Goal: Contribute content: Contribute content

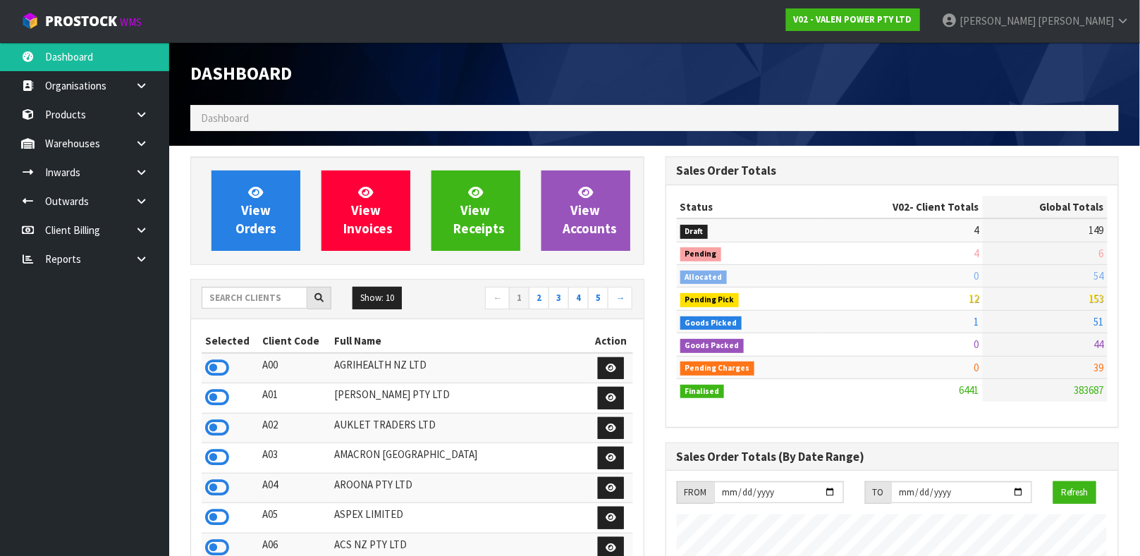
scroll to position [1115, 475]
click at [233, 298] on input "text" at bounding box center [255, 298] width 106 height 22
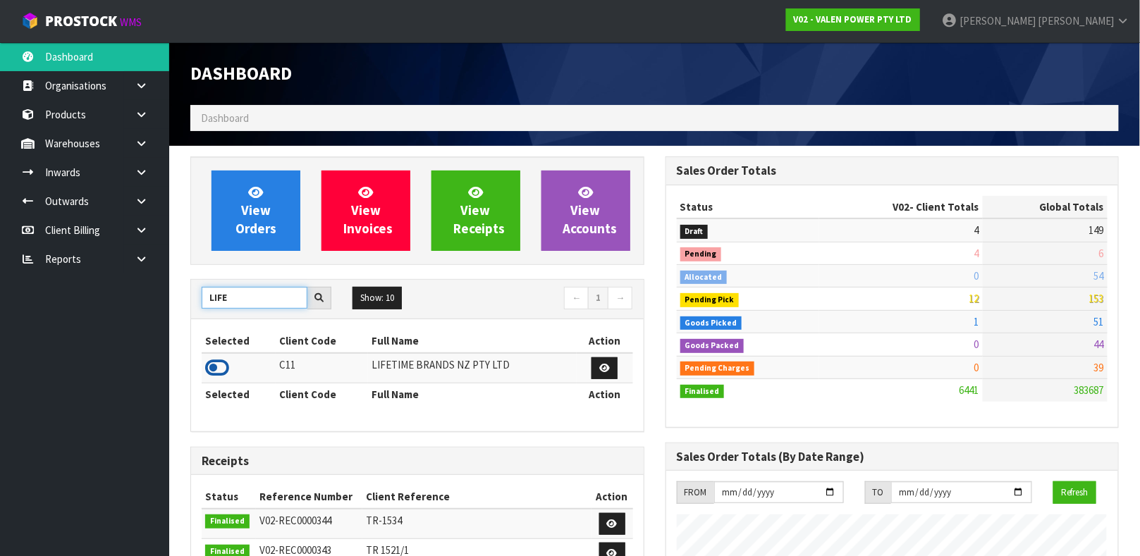
type input "LIFE"
click at [218, 364] on icon at bounding box center [217, 367] width 24 height 21
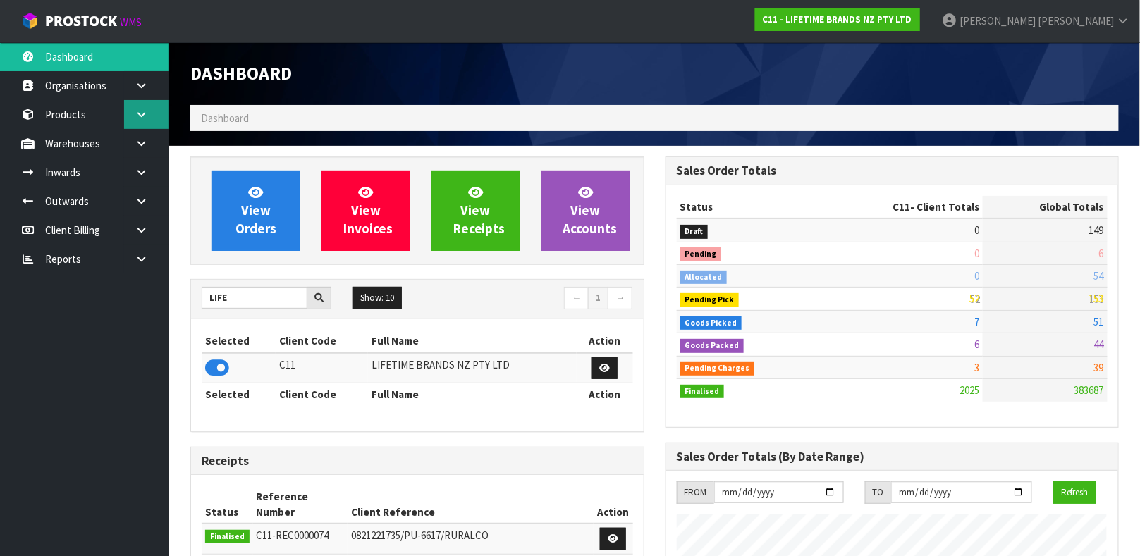
scroll to position [1070, 475]
click at [145, 139] on icon at bounding box center [141, 143] width 13 height 11
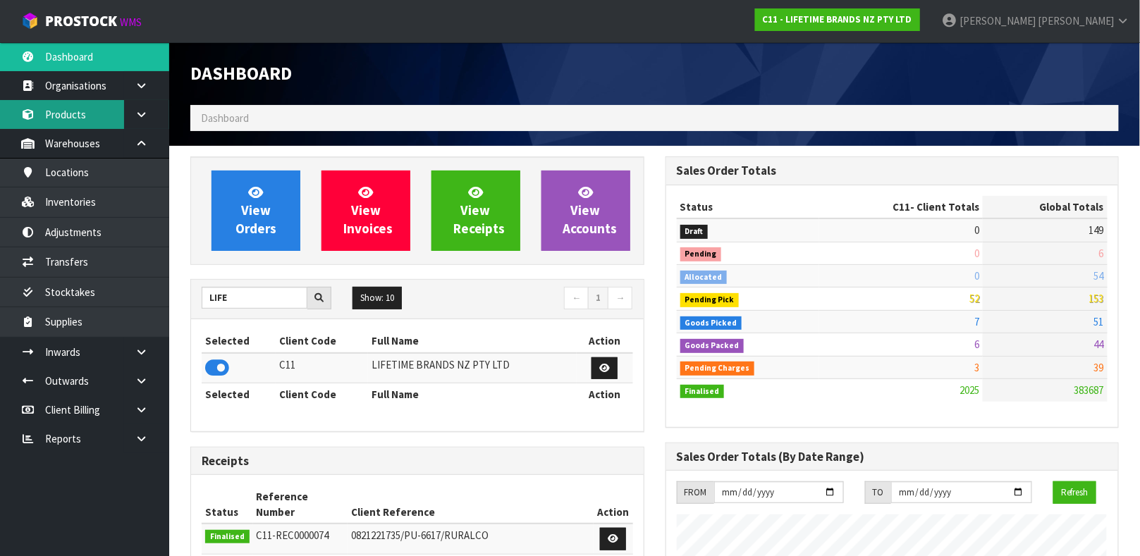
click at [97, 118] on link "Products" at bounding box center [84, 114] width 169 height 29
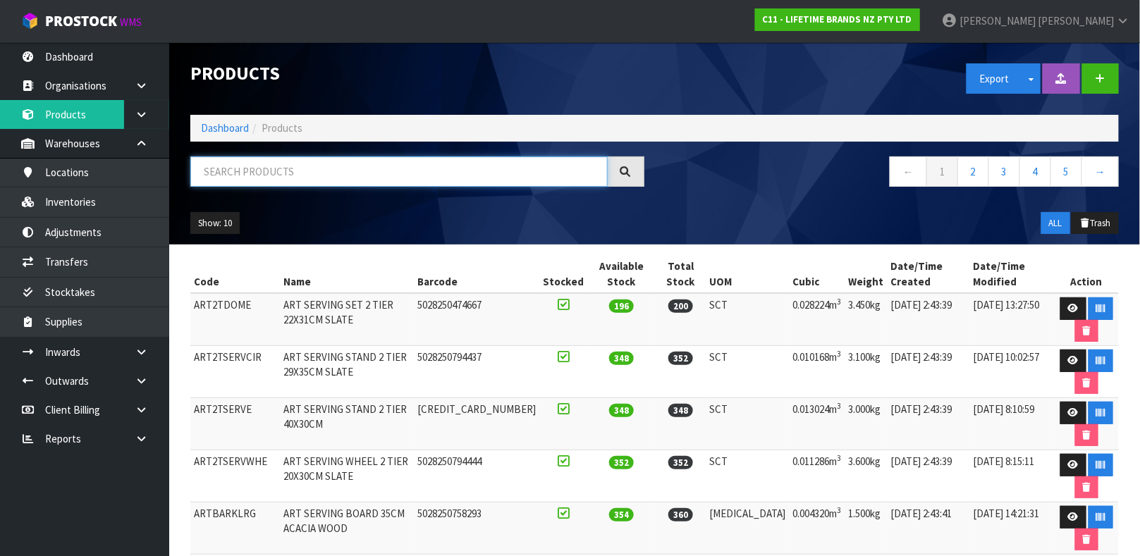
click at [238, 174] on input "text" at bounding box center [398, 172] width 417 height 30
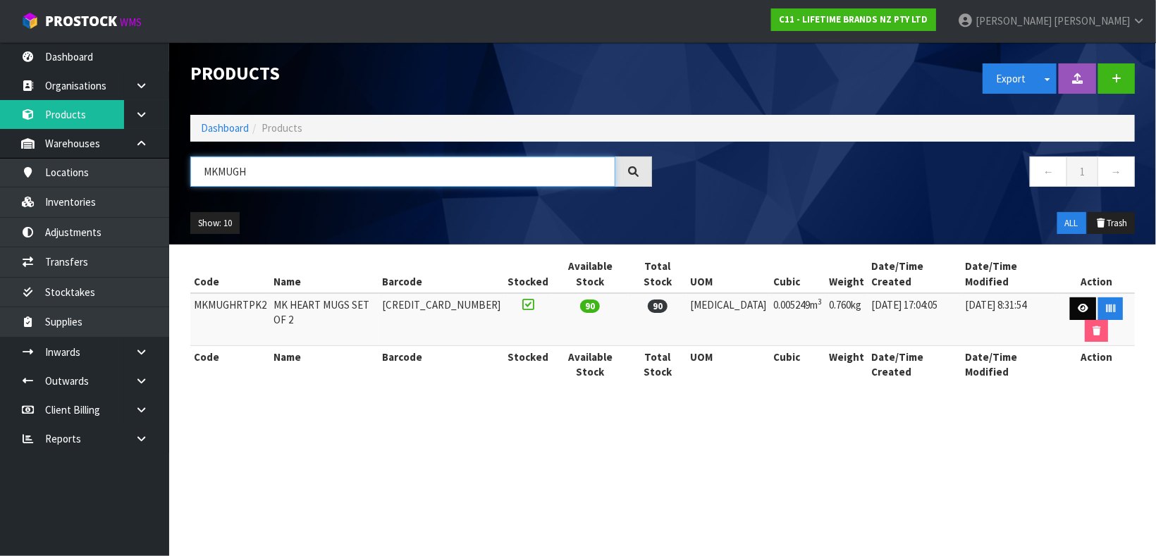
type input "MKMUGH"
click at [1070, 300] on link at bounding box center [1083, 309] width 26 height 23
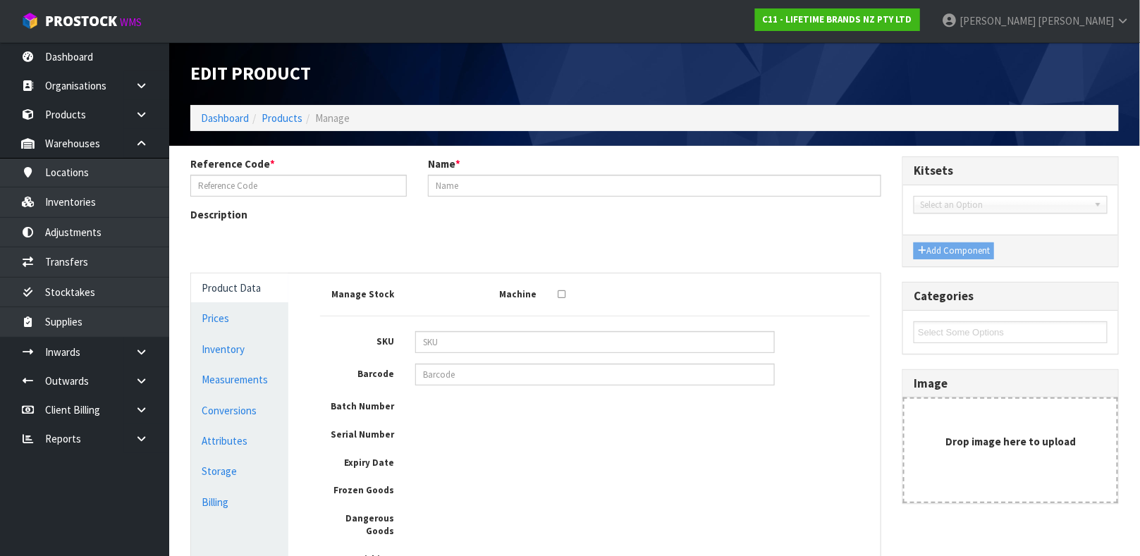
type input "MKMUGHRTPK2"
type input "MK HEART MUGS SET OF 2"
type input "[CREDIT_CARD_NUMBER]"
type input "28.5"
type input "16"
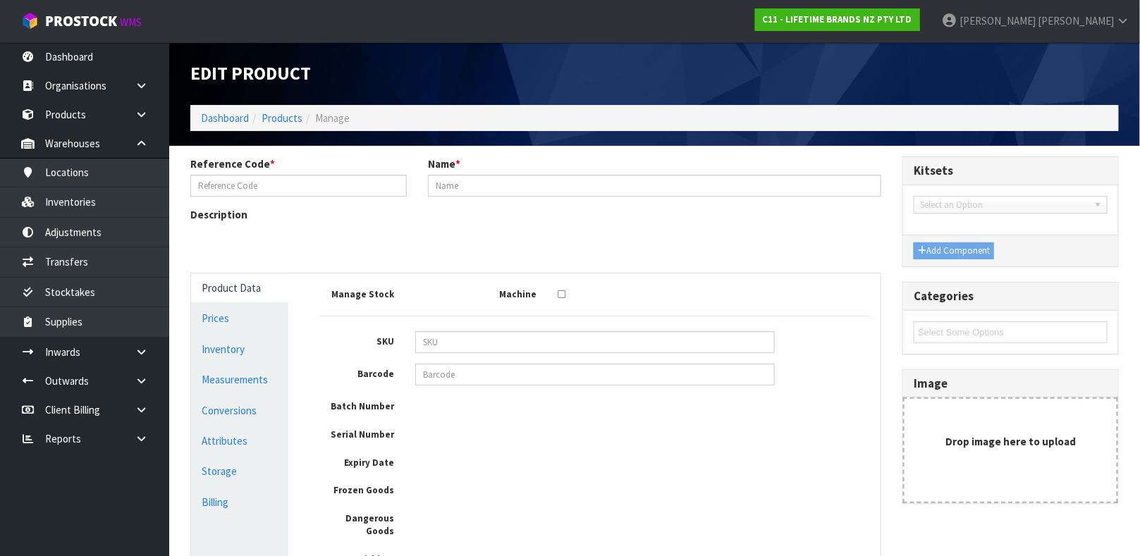
type input "11.51"
type input "0.005249"
type input "0.76"
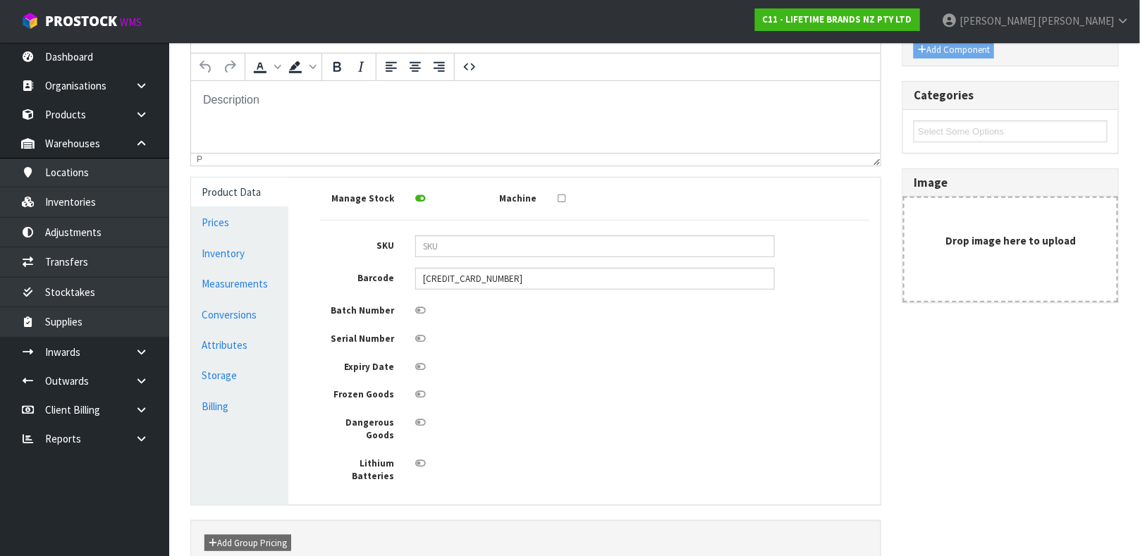
scroll to position [204, 0]
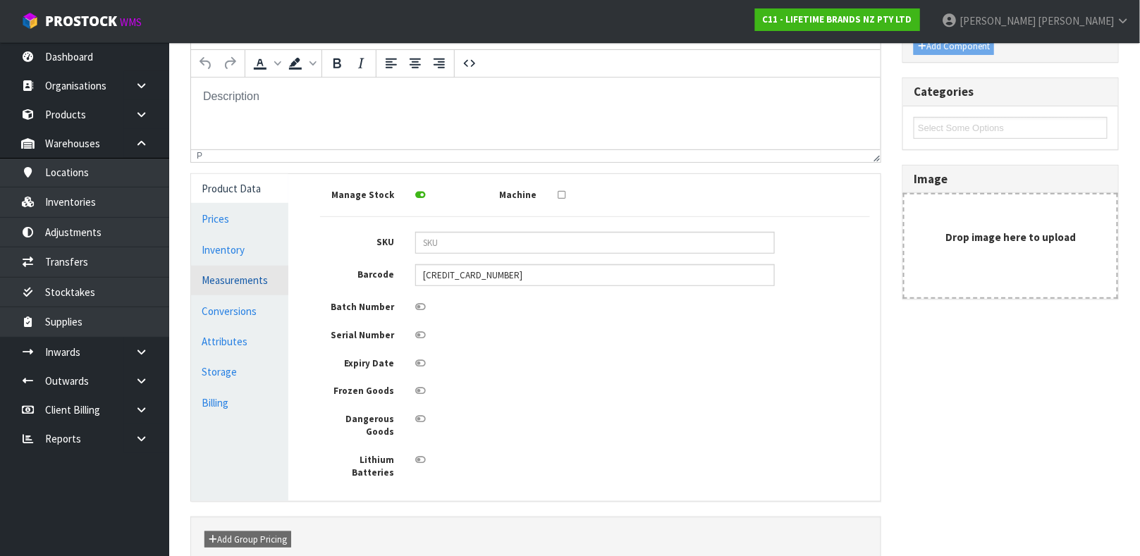
click at [244, 280] on link "Measurements" at bounding box center [239, 280] width 97 height 29
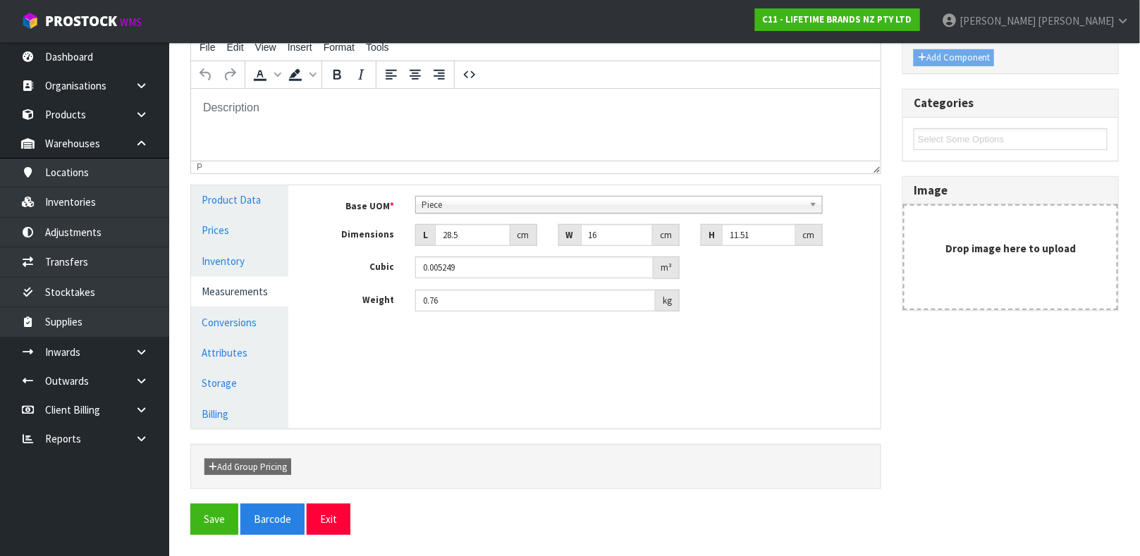
scroll to position [192, 0]
click at [494, 198] on span "Piece" at bounding box center [613, 205] width 382 height 17
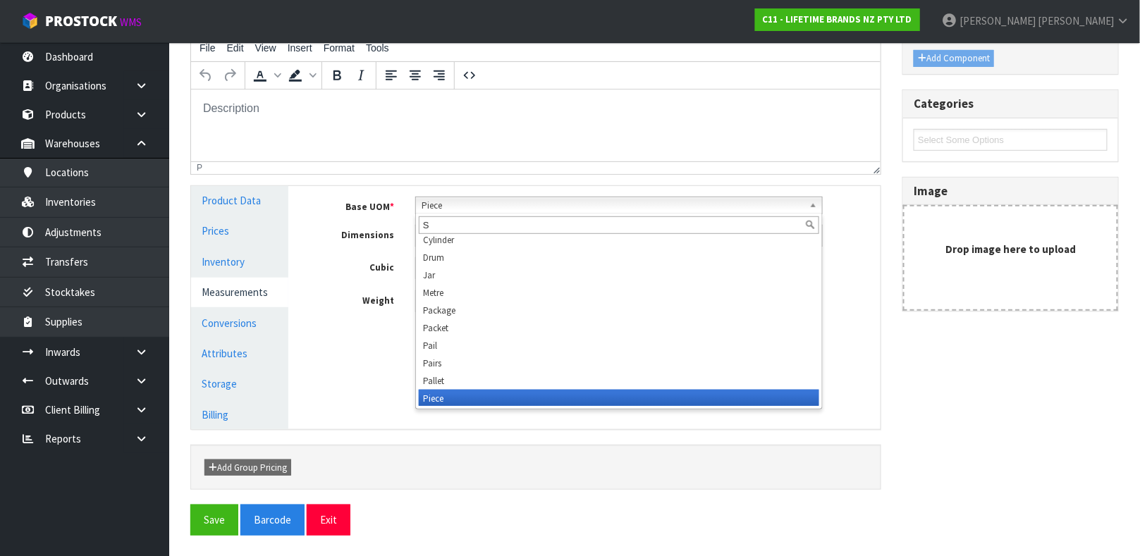
scroll to position [0, 0]
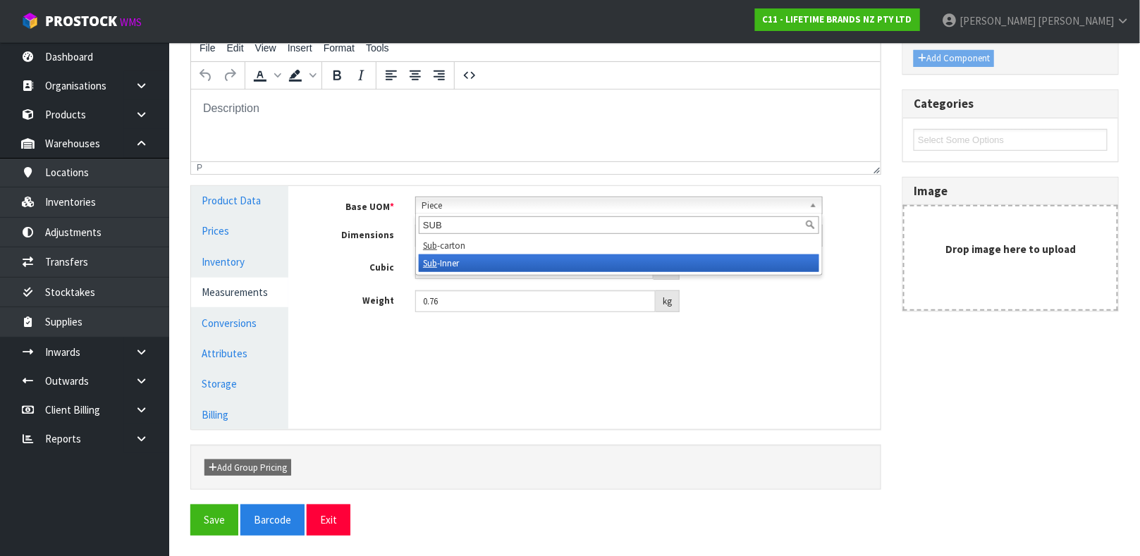
type input "SUB"
click at [441, 270] on li "Sub -Inner" at bounding box center [619, 264] width 401 height 18
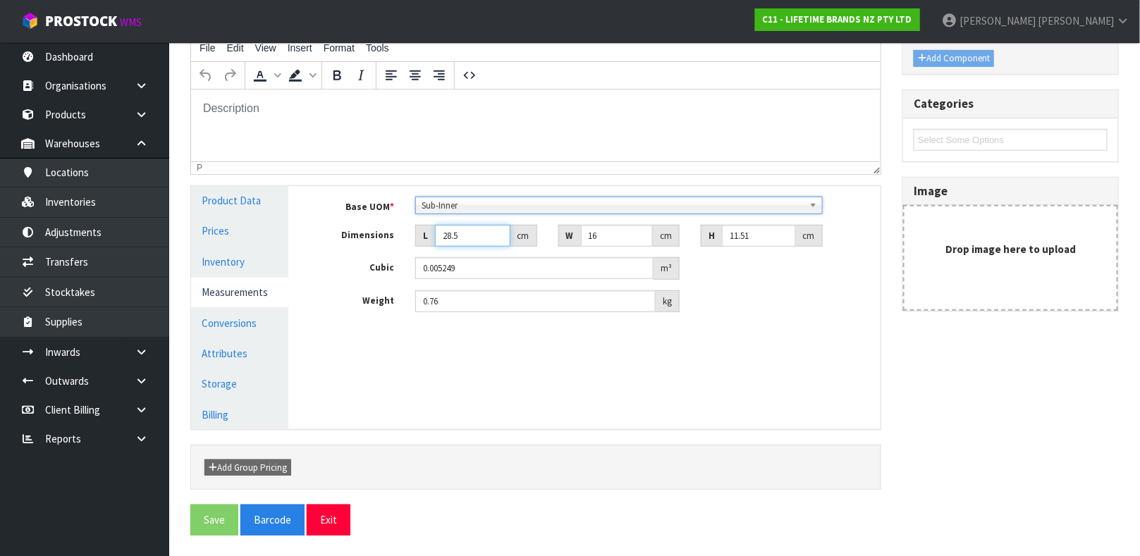
click at [479, 237] on input "28.5" at bounding box center [472, 236] width 75 height 22
type input "28"
type input "0.005156"
type input "2"
type input "0.000368"
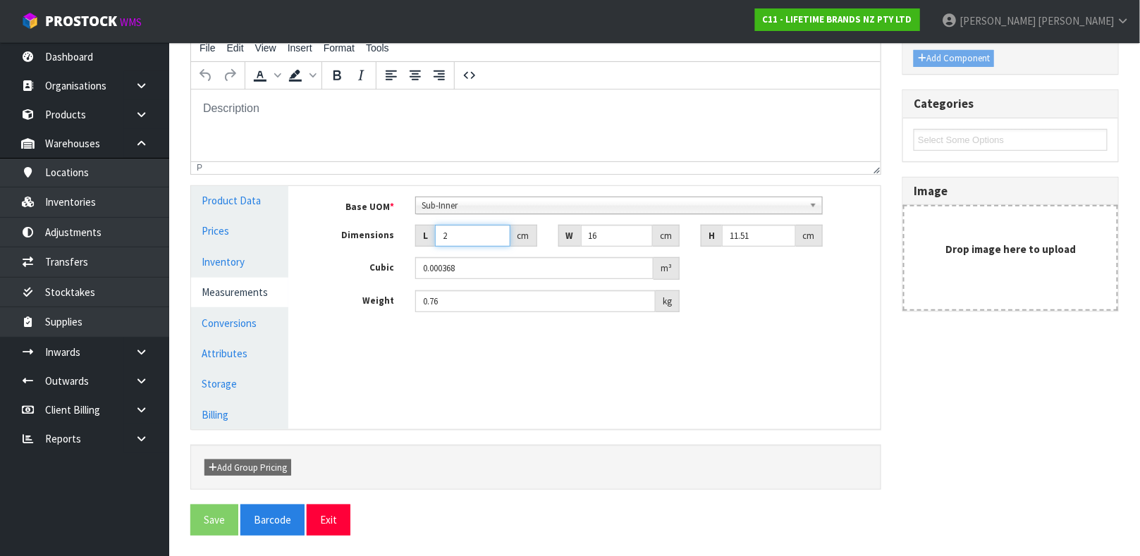
type input "0.000001"
type input "1"
type input "0.000184"
type input "17"
type input "0.003131"
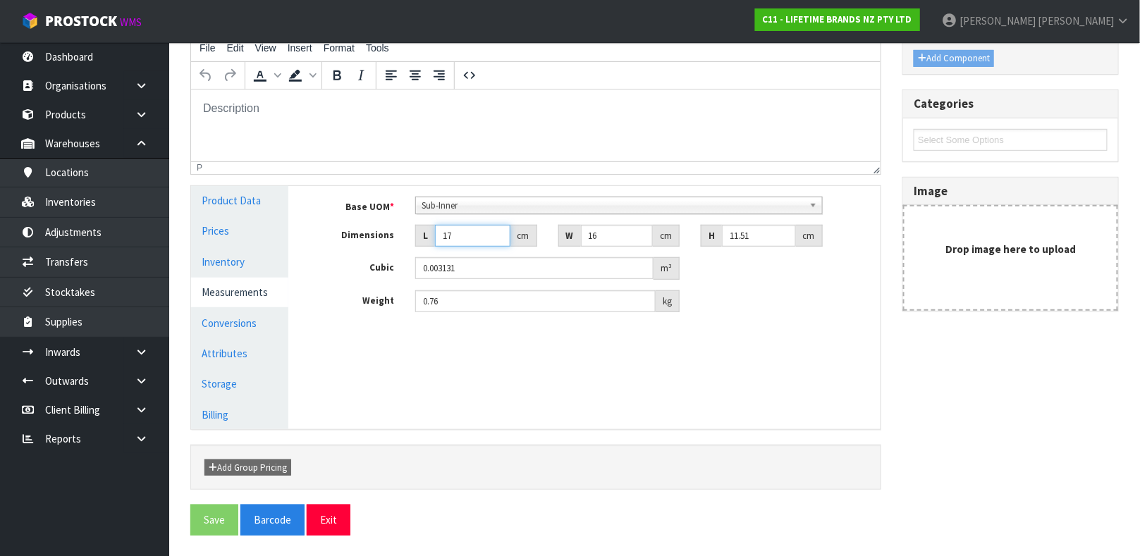
type input "17"
type input "2"
type input "0.000391"
type input "28"
type input "0.005479"
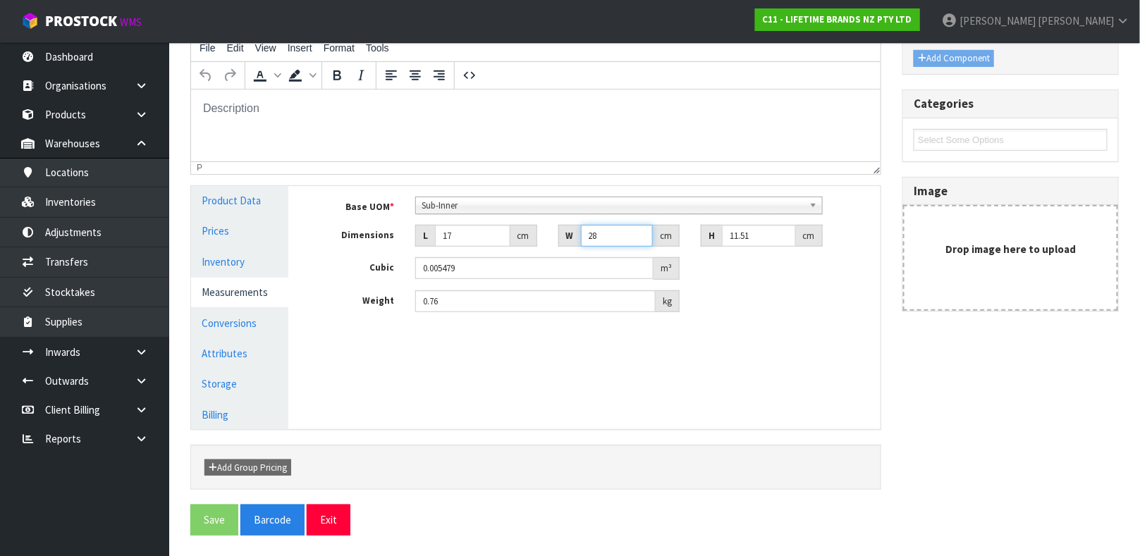
type input "2"
type input "0.000391"
type input "29"
type input "0.005674"
type input "29"
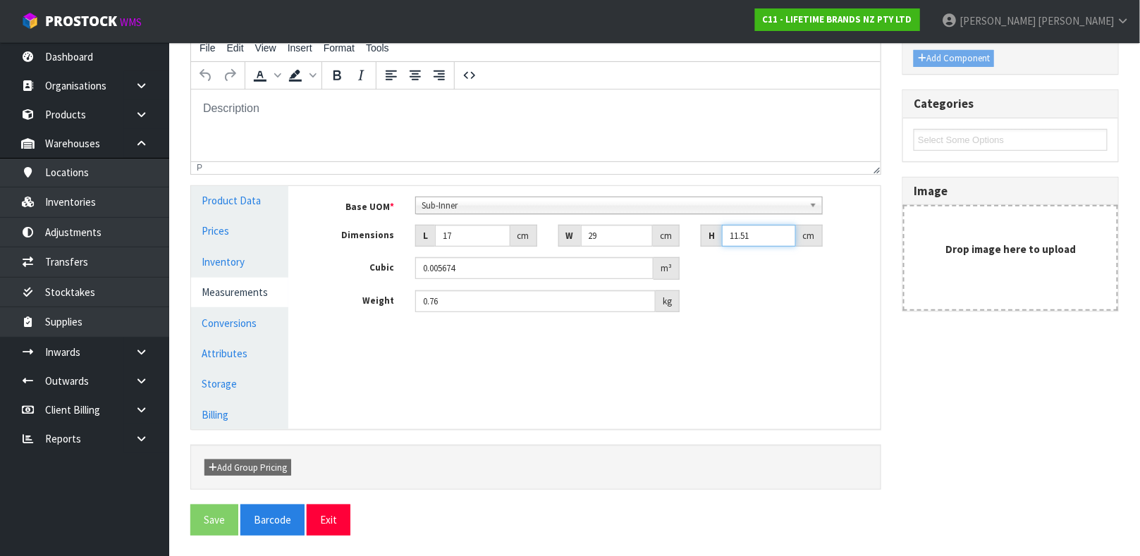
type input "1"
type input "0.000493"
type input "12"
type input "0.005916"
type input "12"
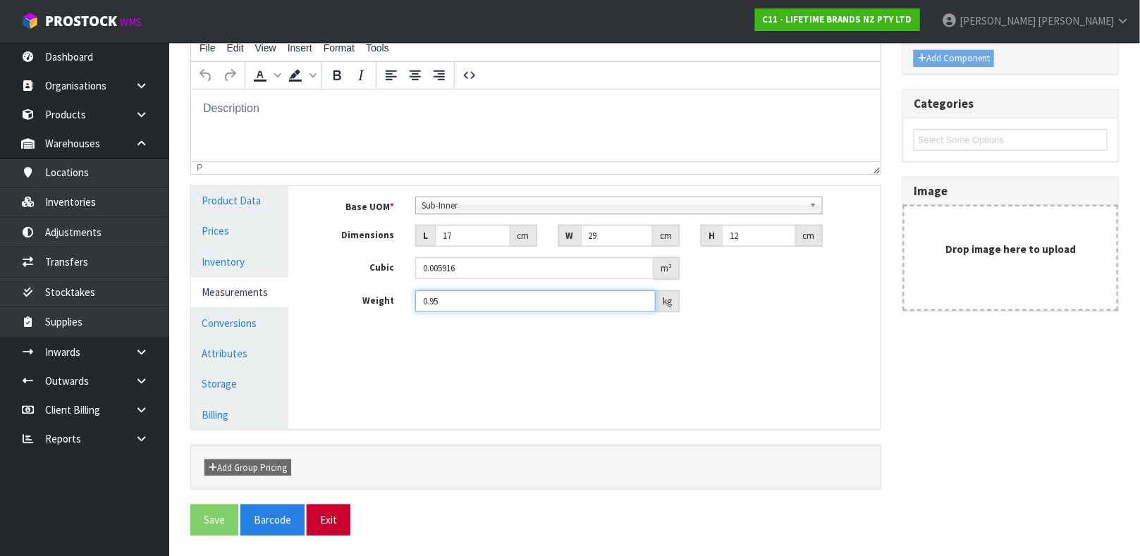
type input "0.95"
click at [332, 518] on button "Exit" at bounding box center [329, 520] width 44 height 30
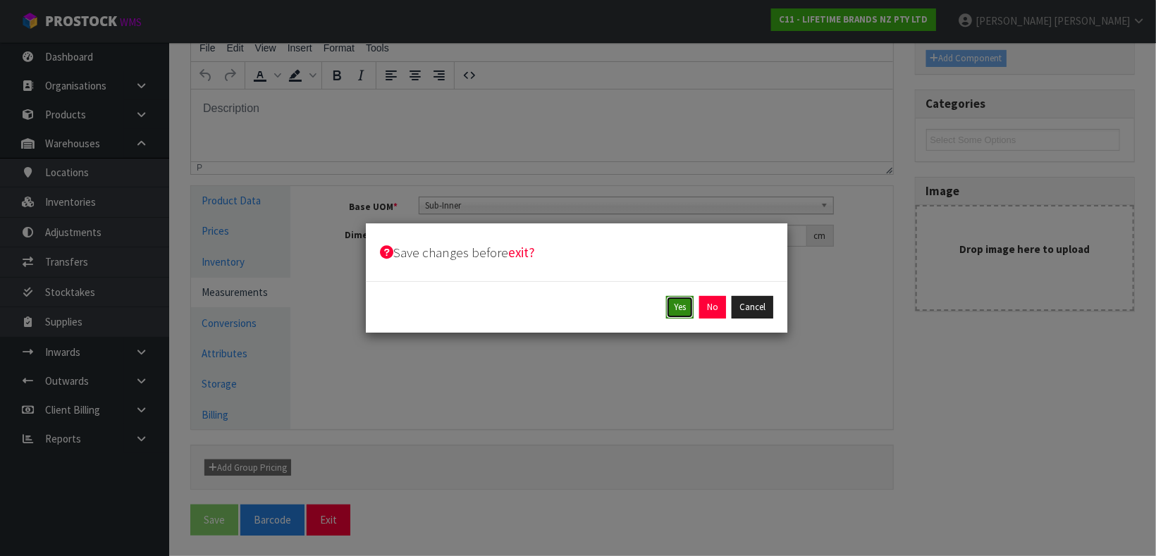
click at [675, 317] on button "Yes" at bounding box center [679, 307] width 27 height 23
click at [702, 306] on button "Yes" at bounding box center [712, 307] width 27 height 23
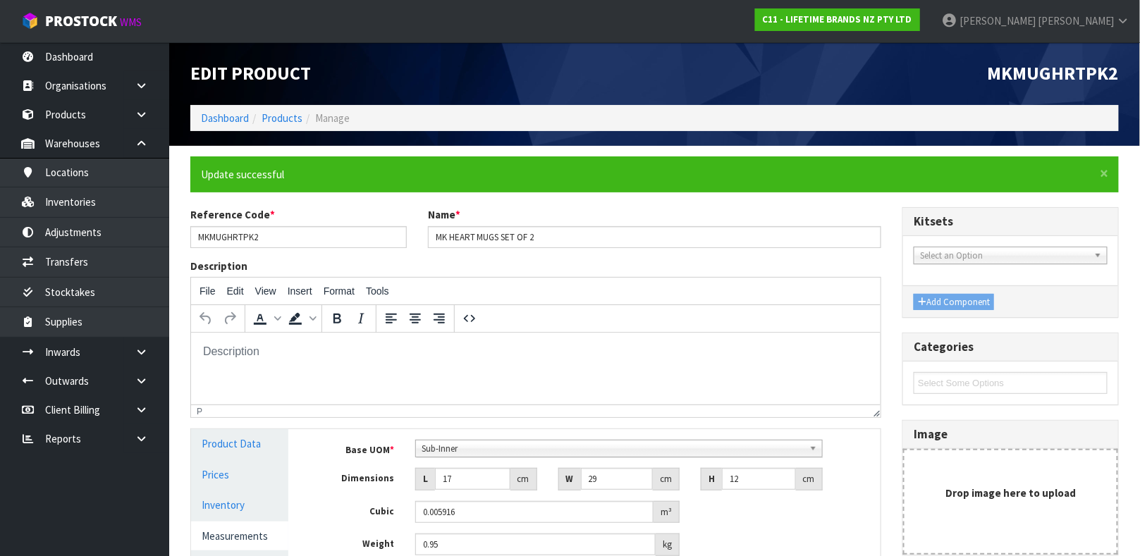
scroll to position [244, 0]
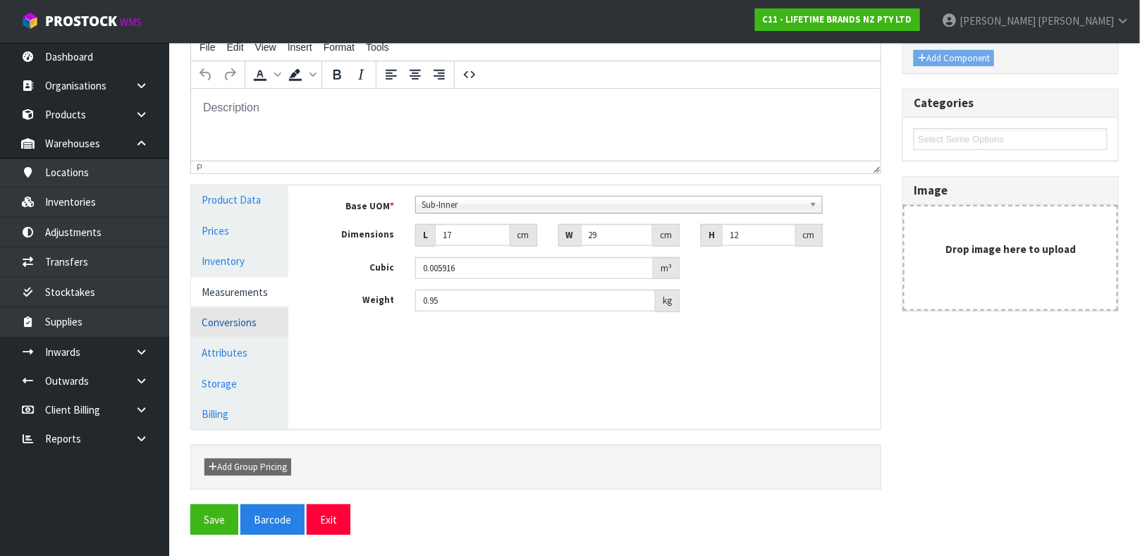
click at [238, 318] on link "Conversions" at bounding box center [239, 322] width 97 height 29
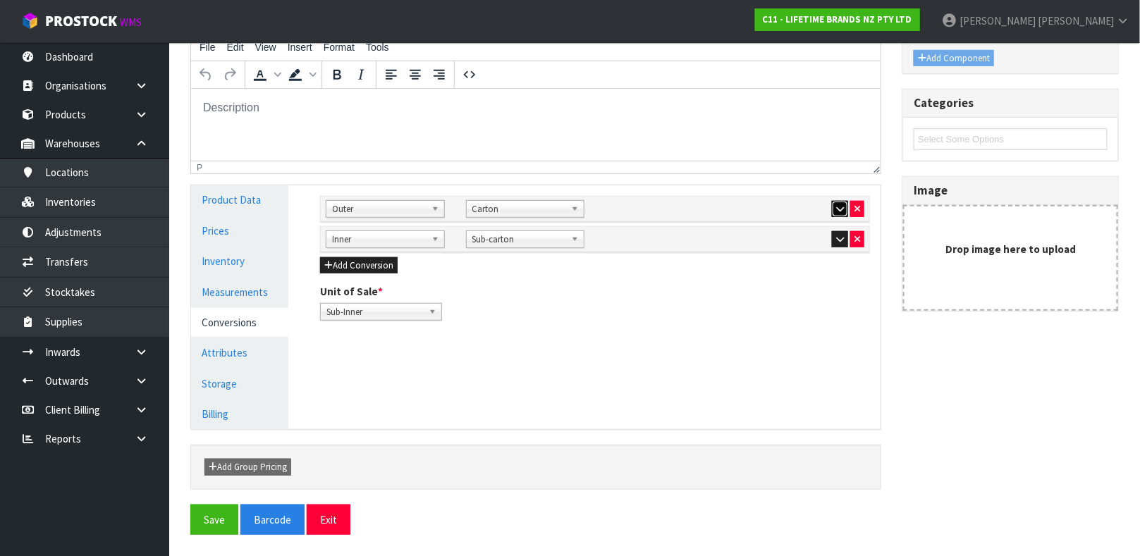
click at [840, 202] on button "button" at bounding box center [840, 209] width 16 height 17
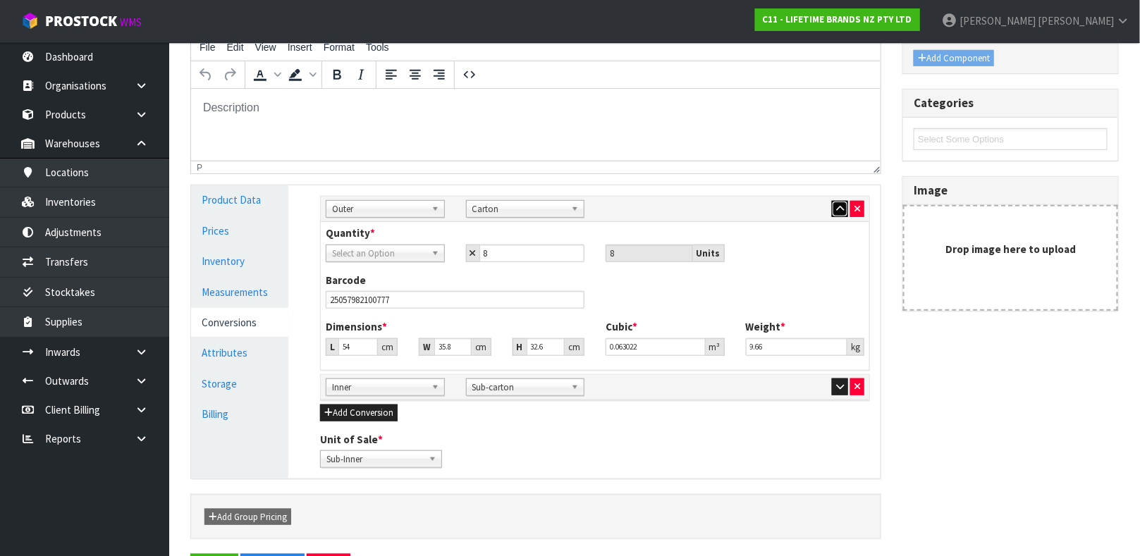
click at [836, 209] on icon "button" at bounding box center [840, 208] width 8 height 9
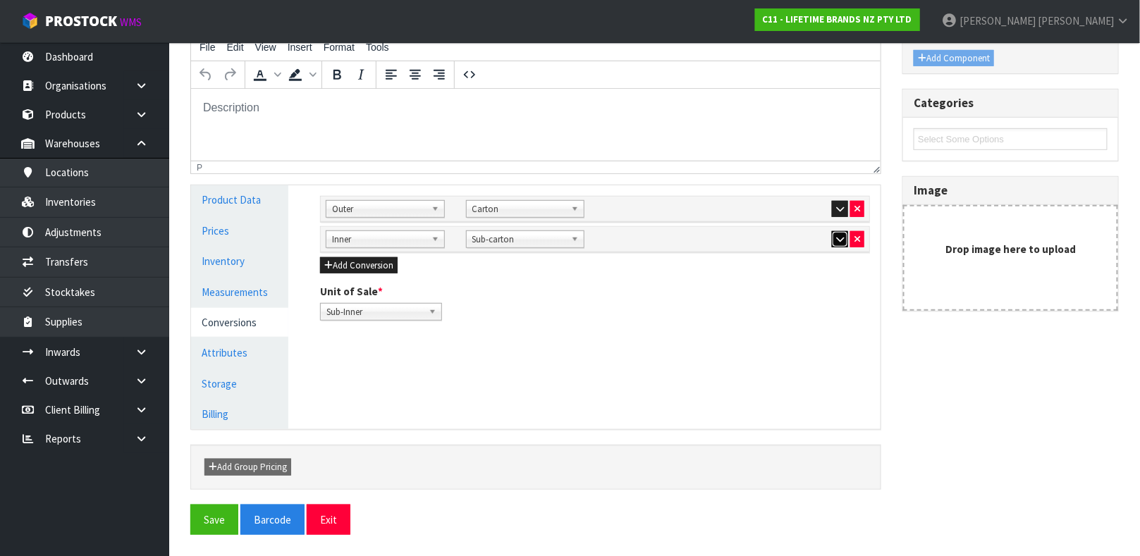
click at [833, 239] on button "button" at bounding box center [840, 239] width 16 height 17
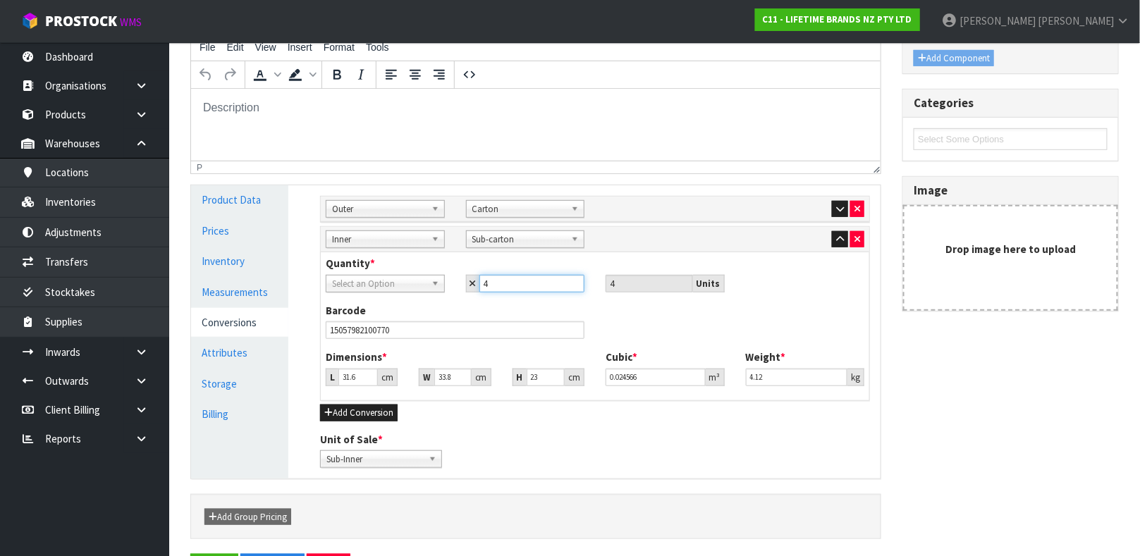
click at [508, 283] on input "4" at bounding box center [532, 284] width 106 height 18
click at [418, 280] on span "Select an Option" at bounding box center [379, 284] width 94 height 17
click at [833, 208] on button "button" at bounding box center [840, 209] width 16 height 17
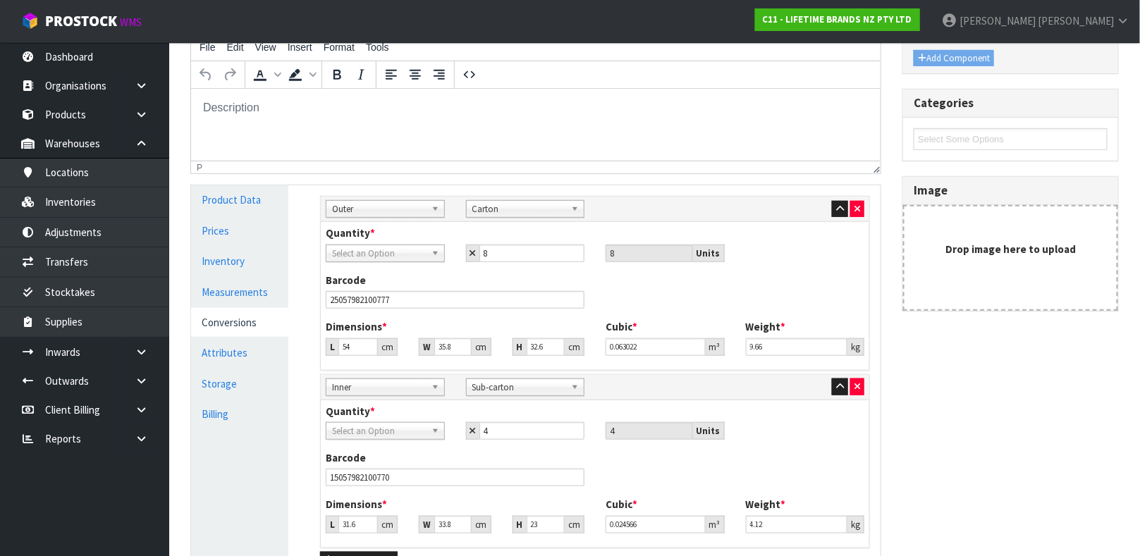
click at [393, 250] on span "Select an Option" at bounding box center [379, 253] width 94 height 17
click at [381, 321] on li "Sub-carton" at bounding box center [385, 329] width 112 height 18
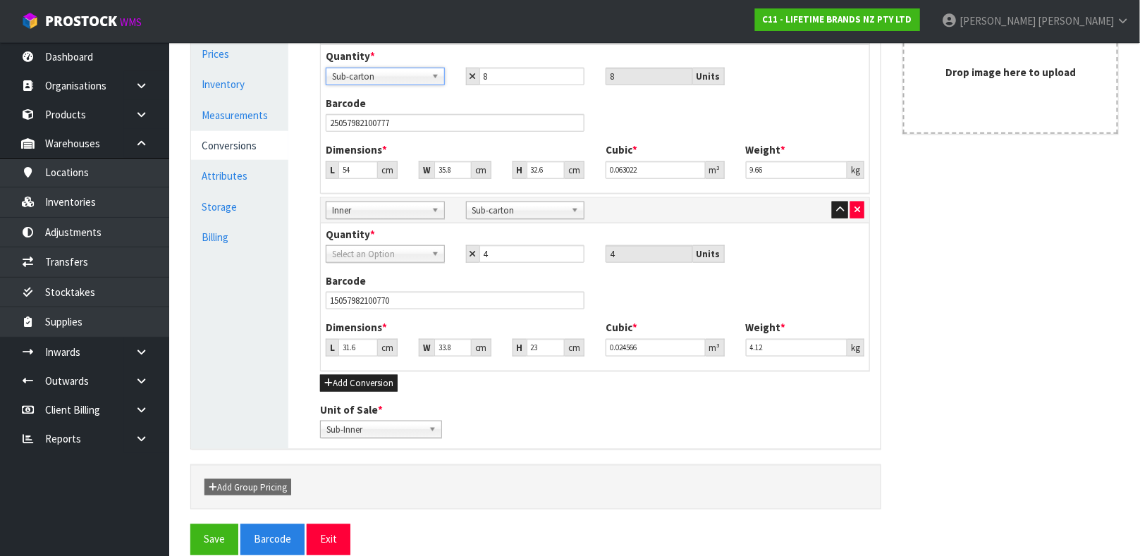
scroll to position [441, 0]
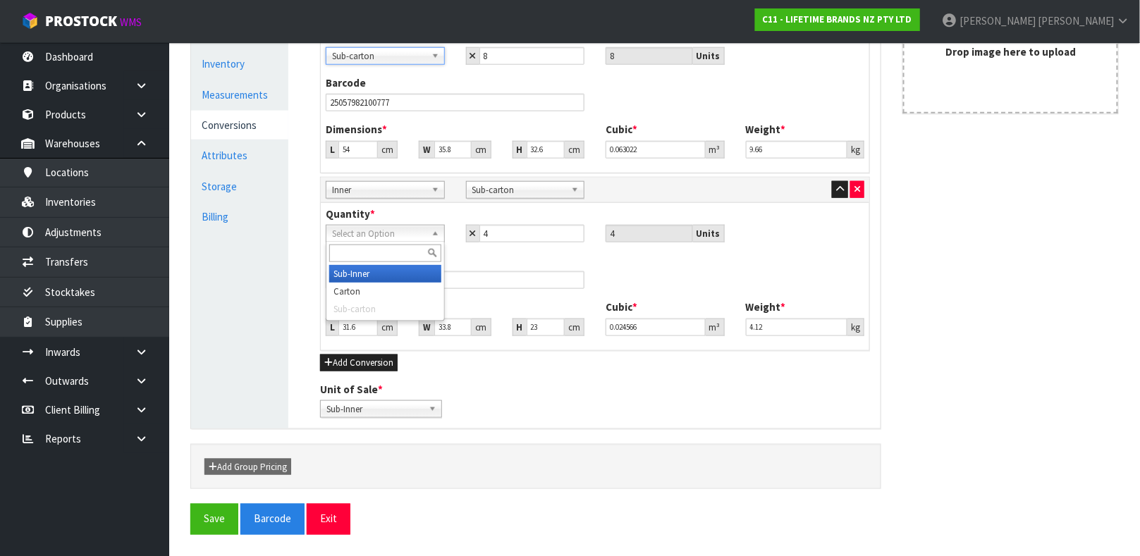
click at [409, 235] on span "Select an Option" at bounding box center [379, 234] width 94 height 17
click at [396, 279] on li "Sub-Inner" at bounding box center [385, 274] width 112 height 18
click at [372, 334] on input "31.6" at bounding box center [357, 328] width 39 height 18
type input "31"
type input "0.024099"
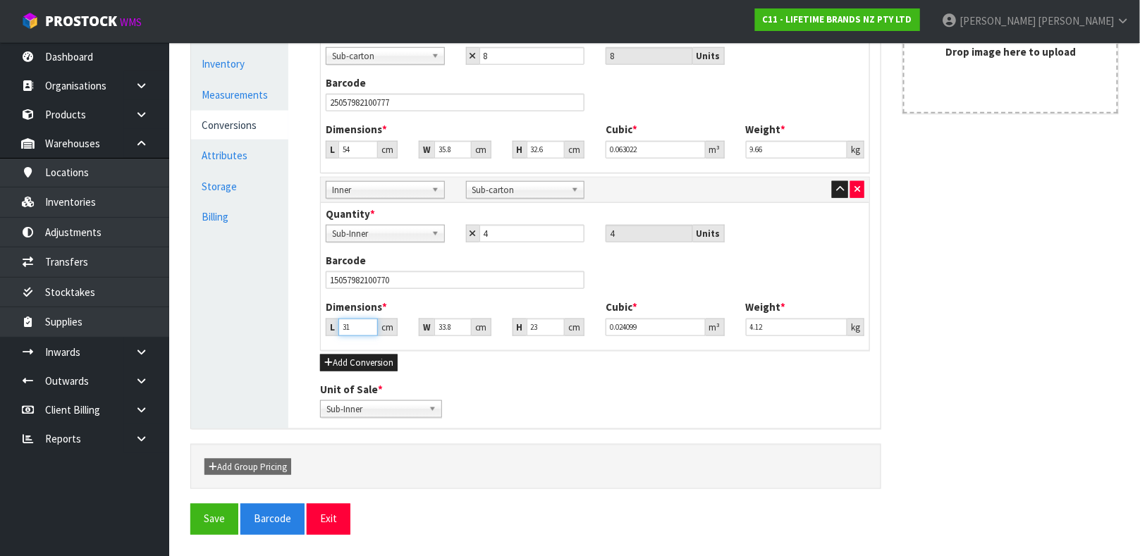
type input "3"
type input "0.002332"
type input "0.000001"
type input "3"
type input "0.002332"
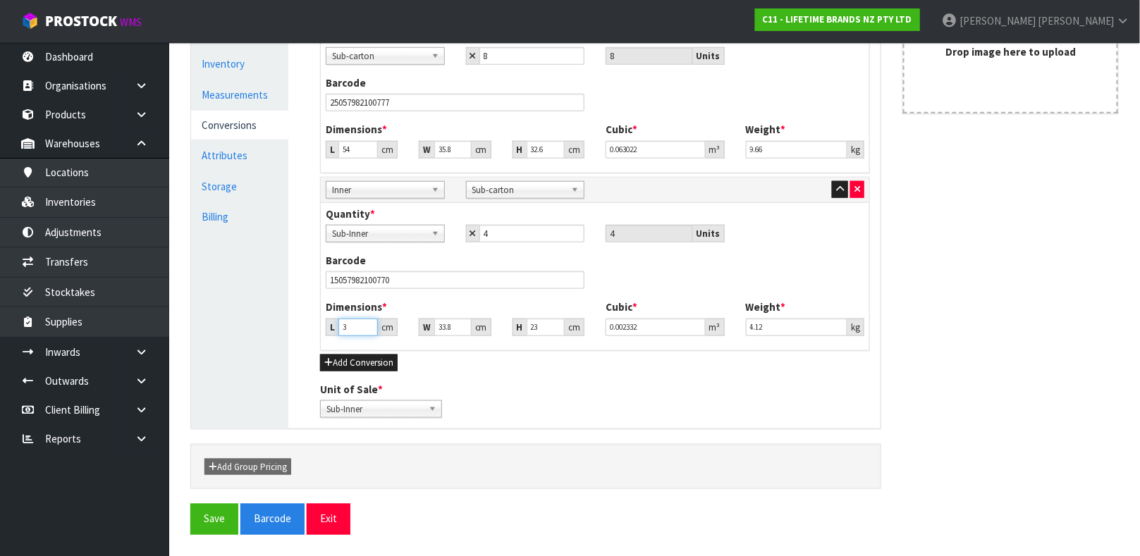
type input "32"
type input "0.024877"
type input "32"
type input "3"
type input "0.002208"
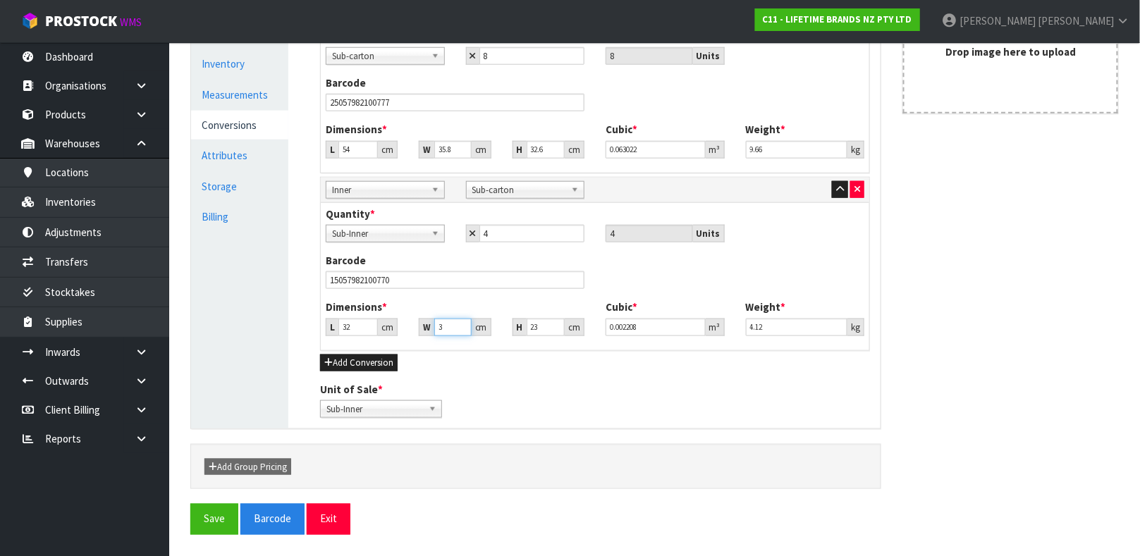
type input "35"
type input "0.02576"
type input "35"
type input "2"
type input "0.00224"
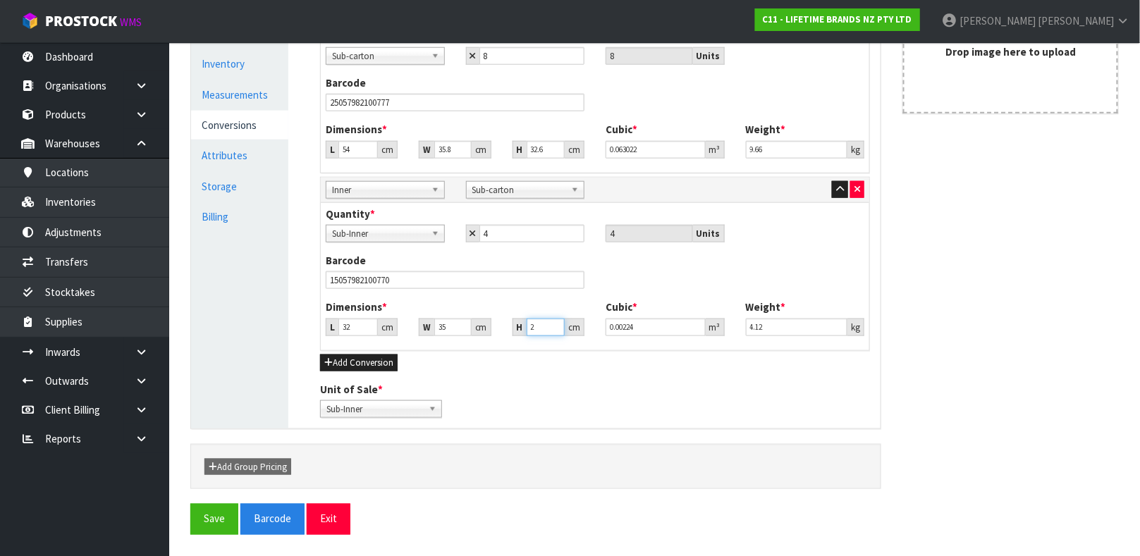
type input "26"
type input "0.02912"
type input "26"
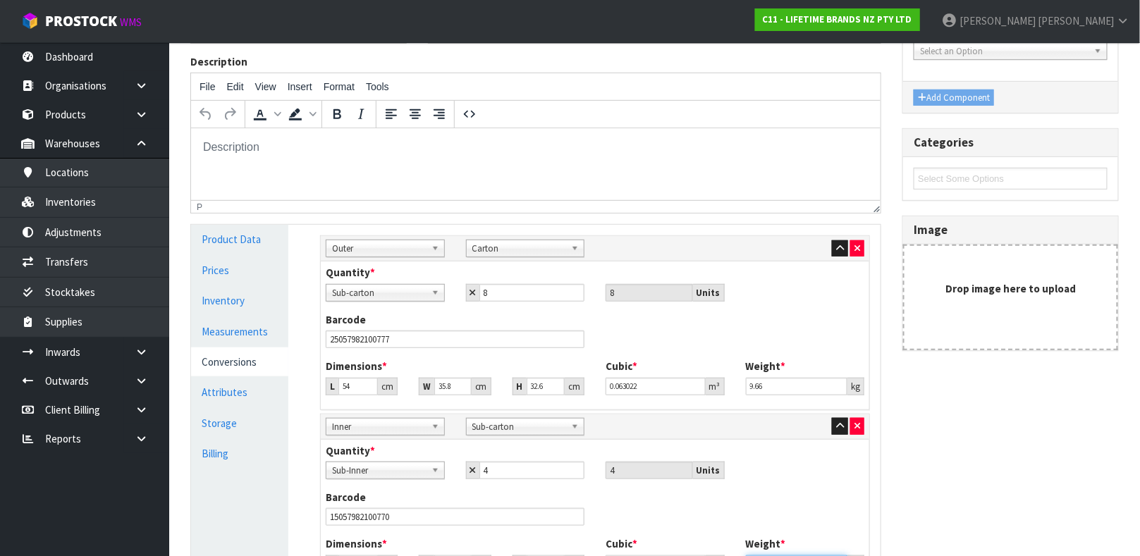
scroll to position [252, 0]
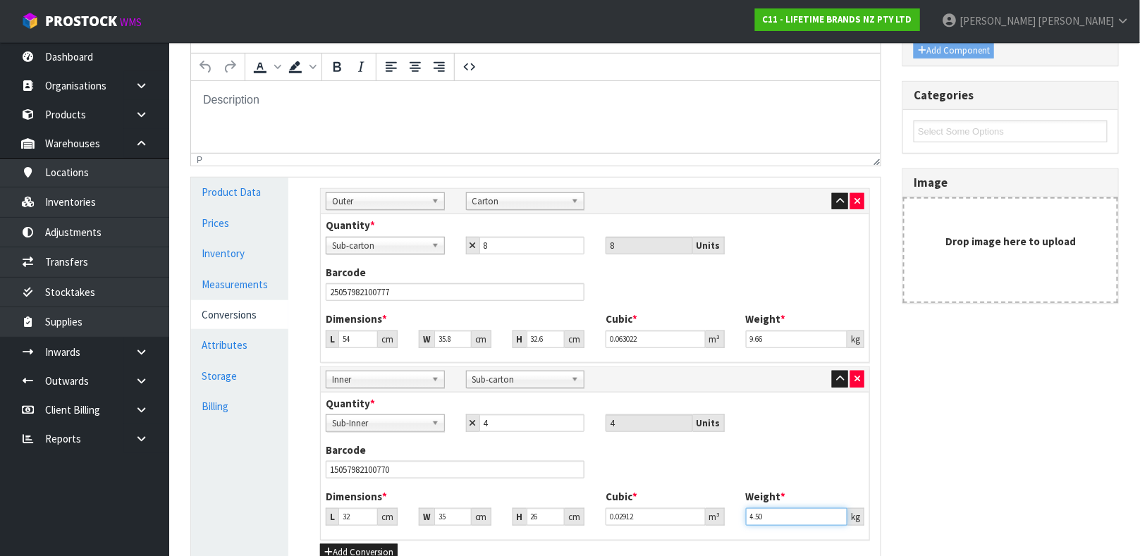
type input "4.50"
click at [361, 339] on input "54" at bounding box center [357, 340] width 39 height 18
type input "5"
type input "0.005835"
type input "0.000001"
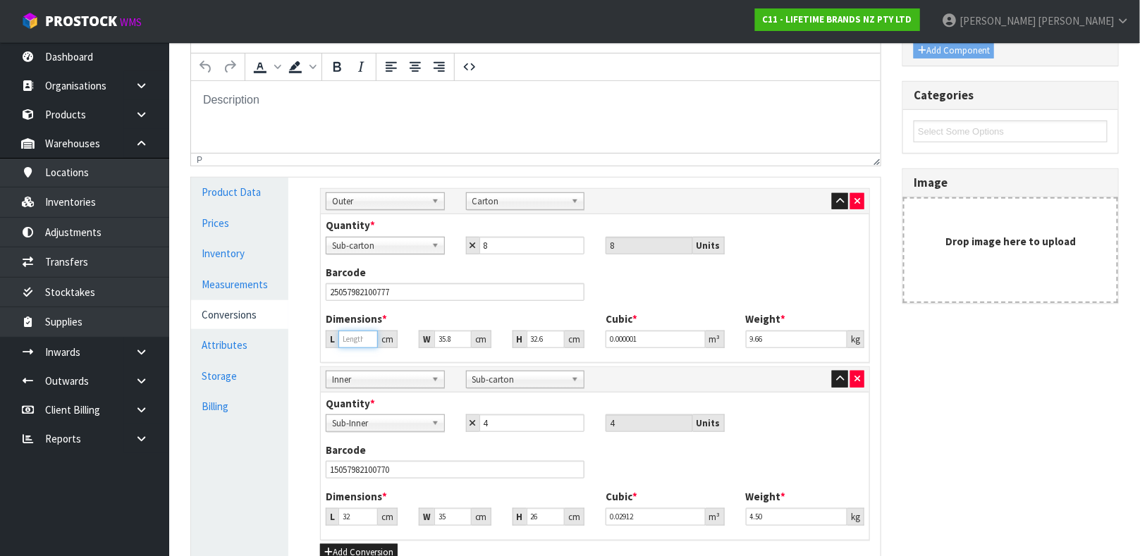
type input "3"
type input "0.003501"
type input "37"
type input "0.043182"
type input "37"
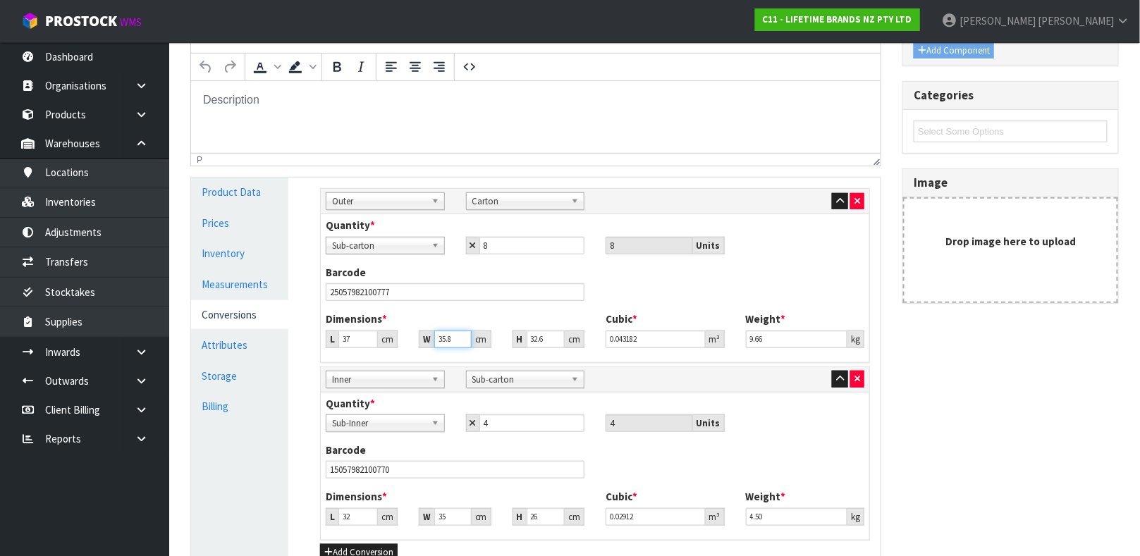
type input "5"
type input "0.006031"
type input "55"
type input "0.066341"
type input "55"
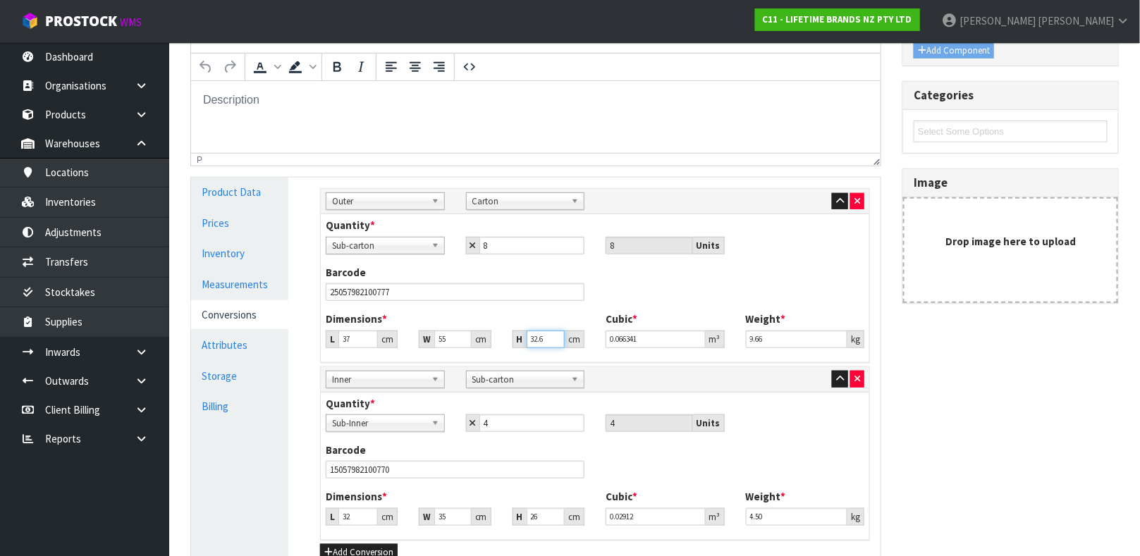
type input "3"
type input "0.006105"
type input "33"
type input "0.067155"
type input "33"
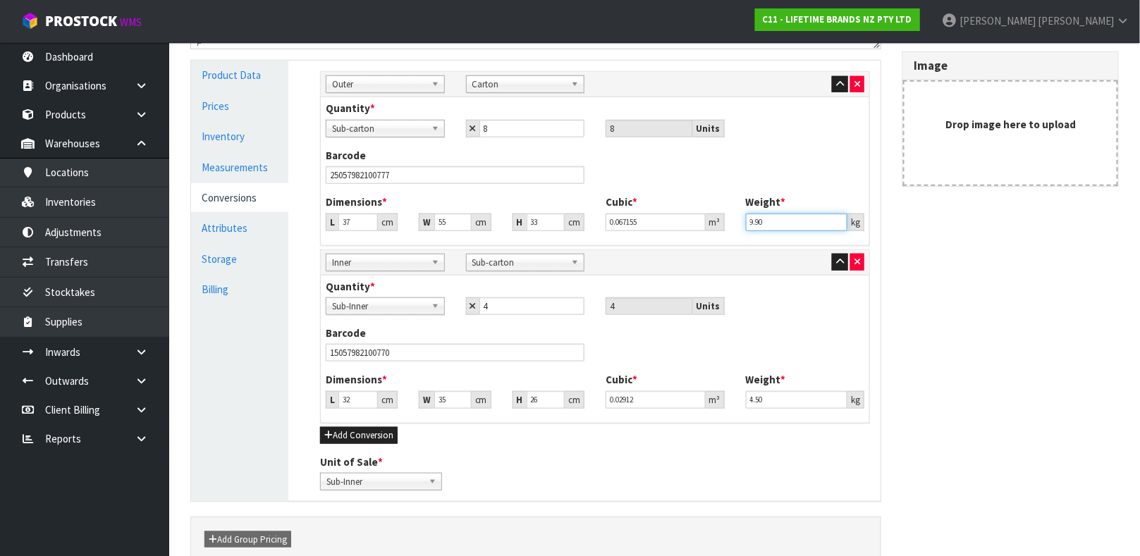
scroll to position [441, 0]
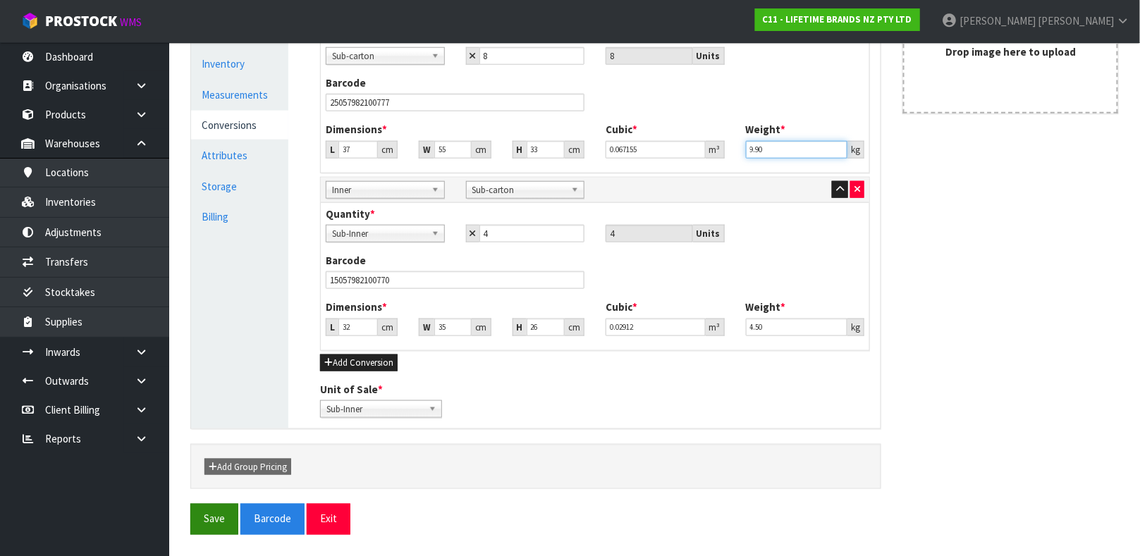
type input "9.90"
click at [201, 518] on button "Save" at bounding box center [214, 519] width 48 height 30
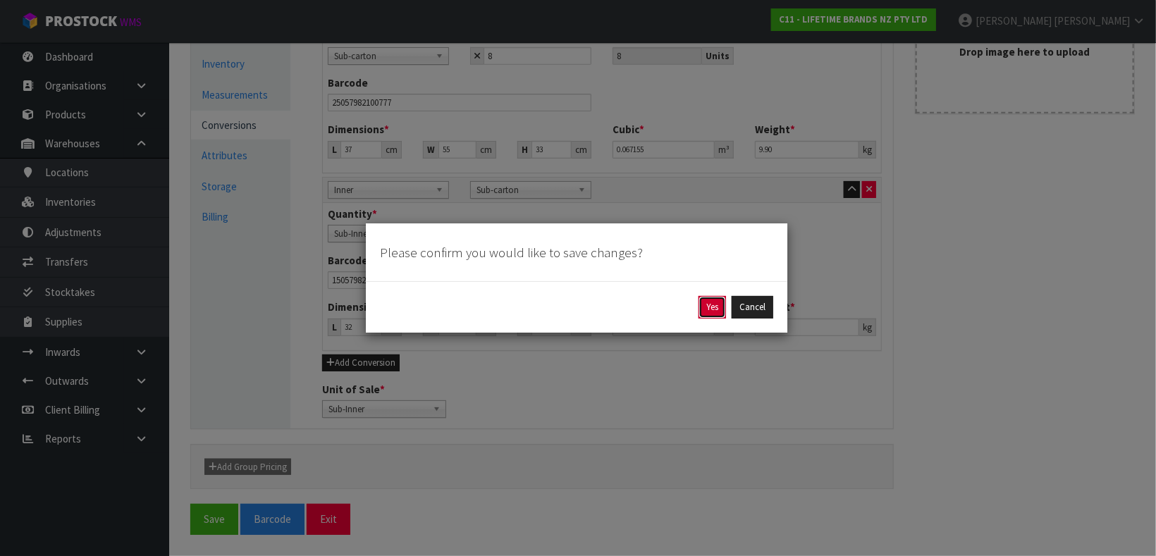
click at [709, 308] on button "Yes" at bounding box center [712, 307] width 27 height 23
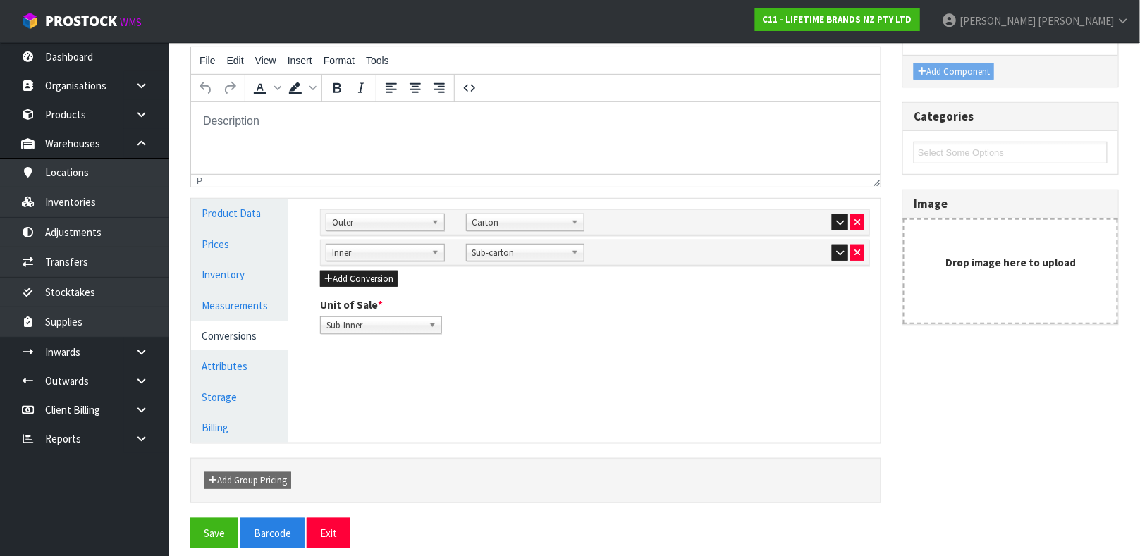
scroll to position [244, 0]
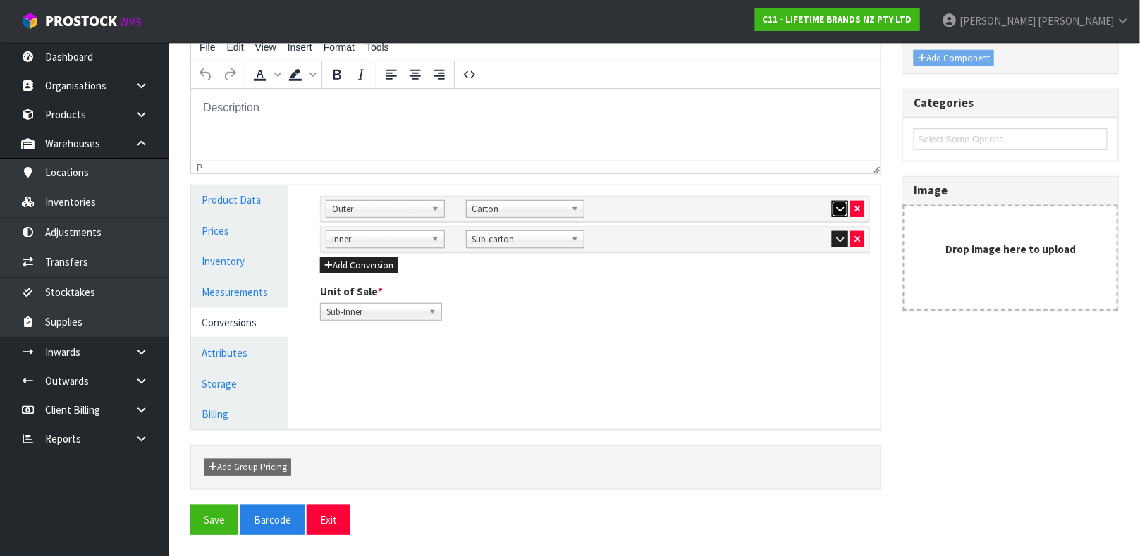
click at [841, 201] on button "button" at bounding box center [840, 209] width 16 height 17
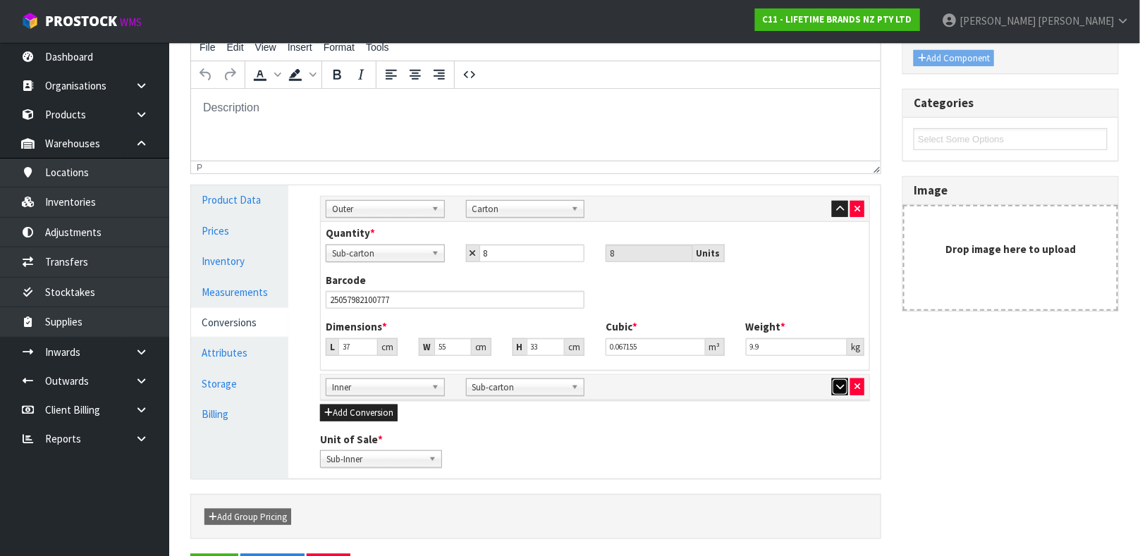
click at [836, 389] on icon "button" at bounding box center [840, 386] width 8 height 9
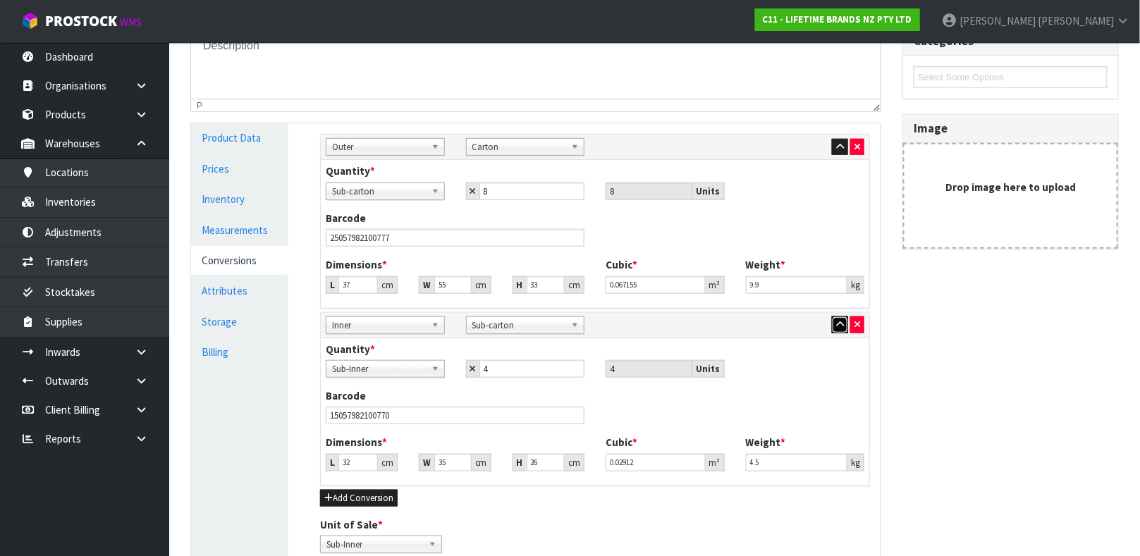
scroll to position [441, 0]
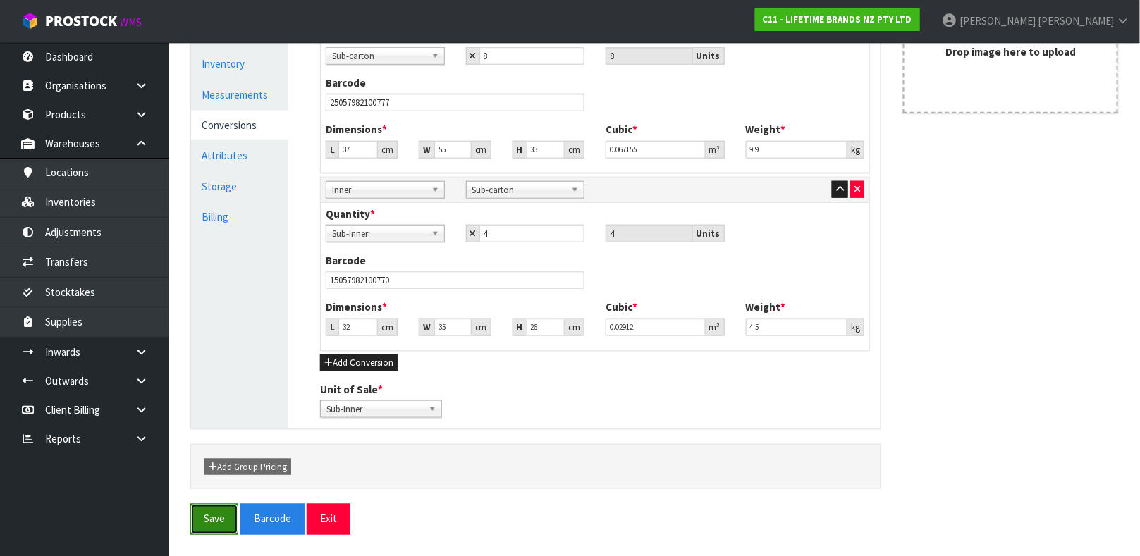
click at [206, 534] on button "Save" at bounding box center [214, 519] width 48 height 30
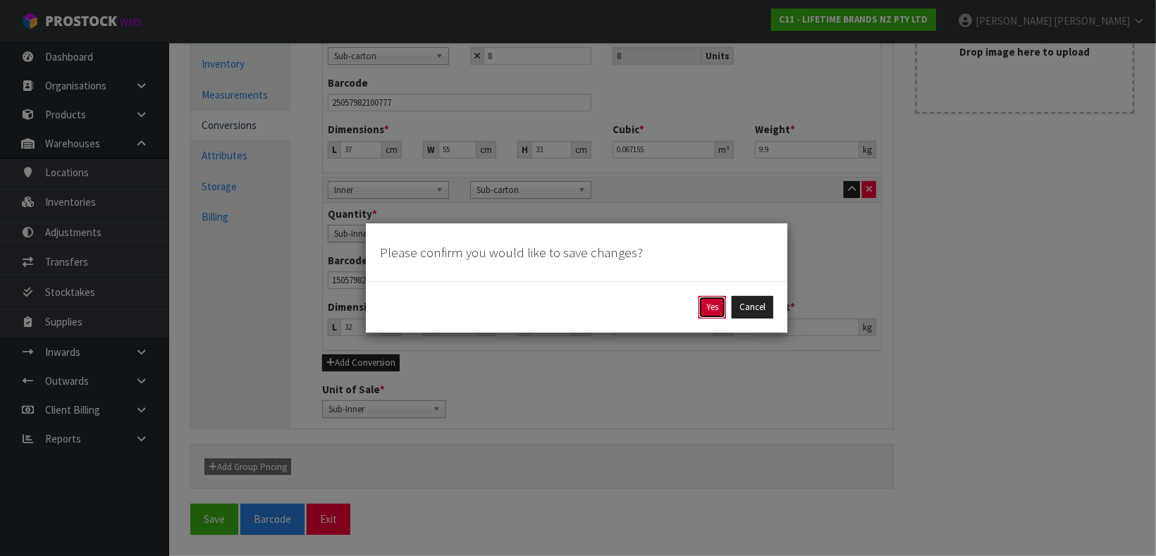
click at [704, 315] on button "Yes" at bounding box center [712, 307] width 27 height 23
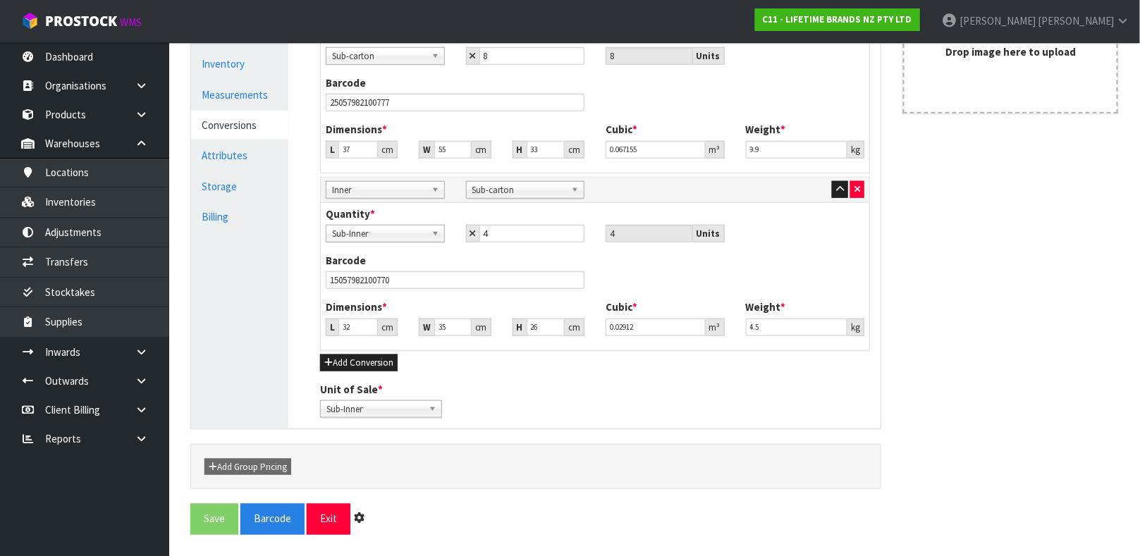
scroll to position [0, 0]
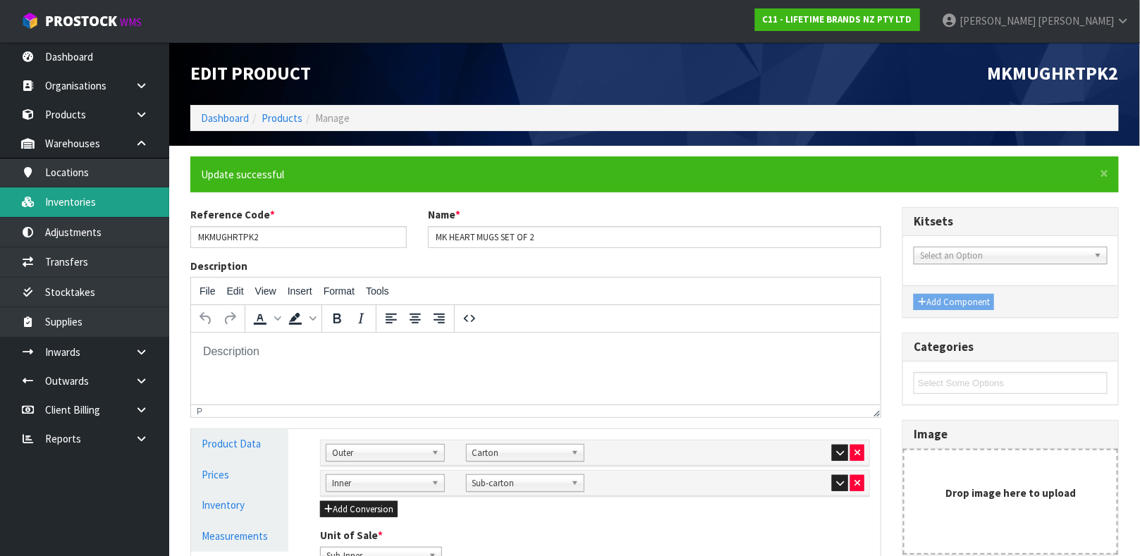
click at [111, 200] on link "Inventories" at bounding box center [84, 202] width 169 height 29
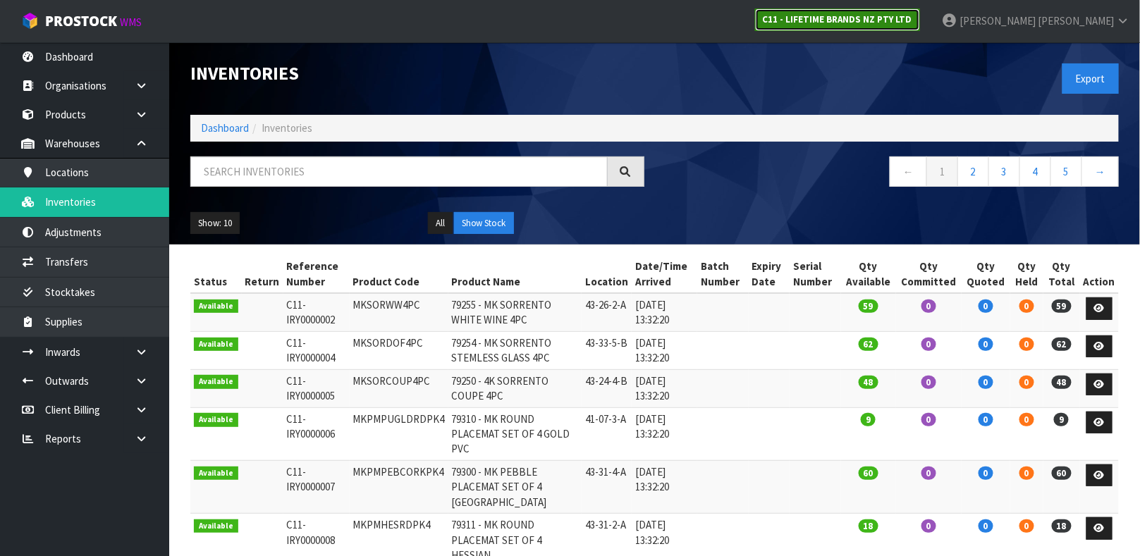
click at [912, 17] on strong "C11 - LIFETIME BRANDS NZ PTY LTD" at bounding box center [837, 19] width 149 height 12
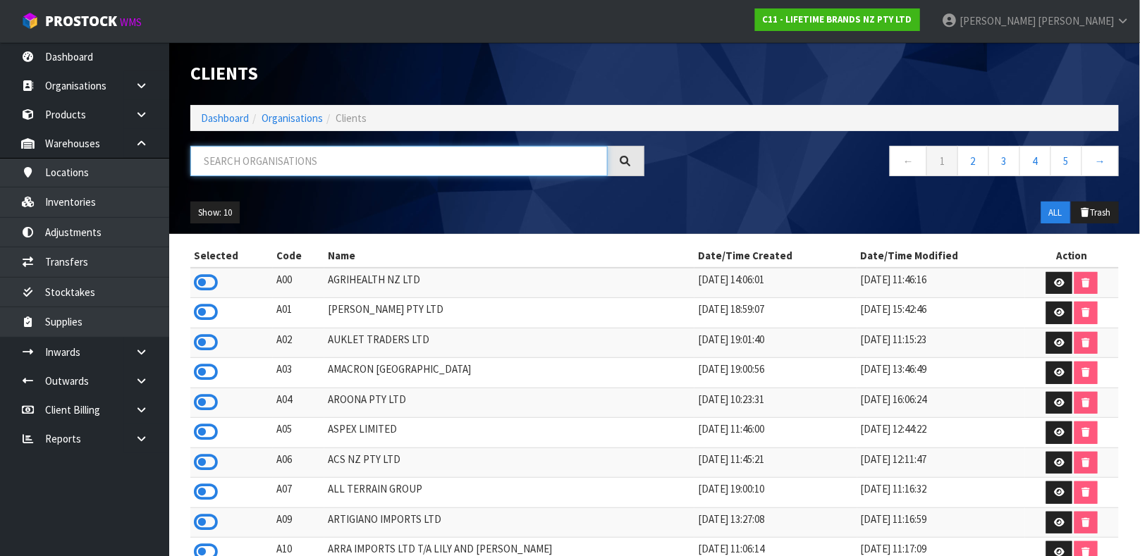
click at [353, 152] on input "text" at bounding box center [398, 161] width 417 height 30
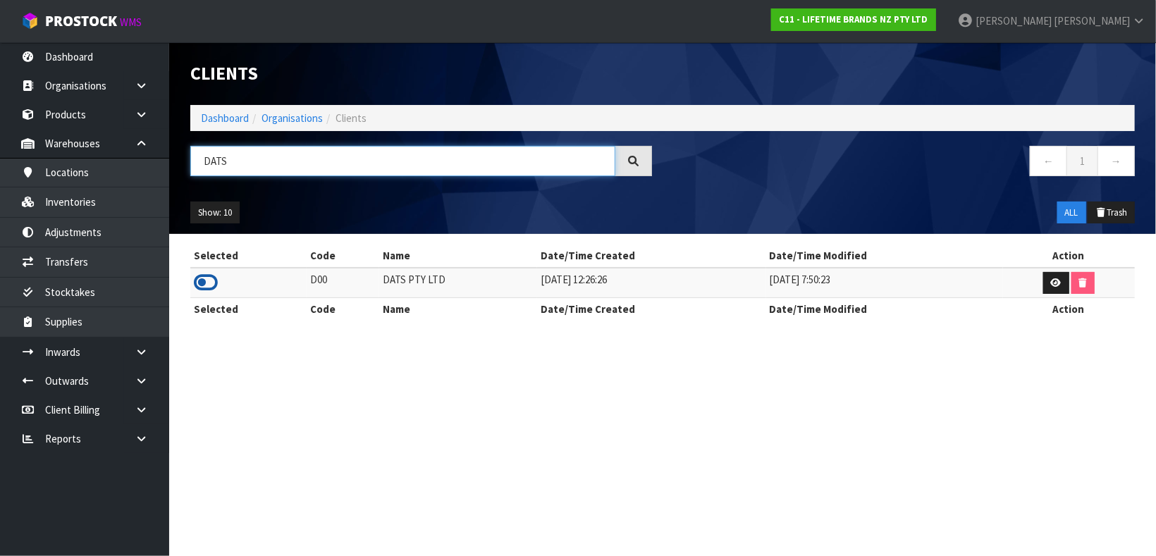
type input "DATS"
click at [198, 283] on icon at bounding box center [206, 282] width 24 height 21
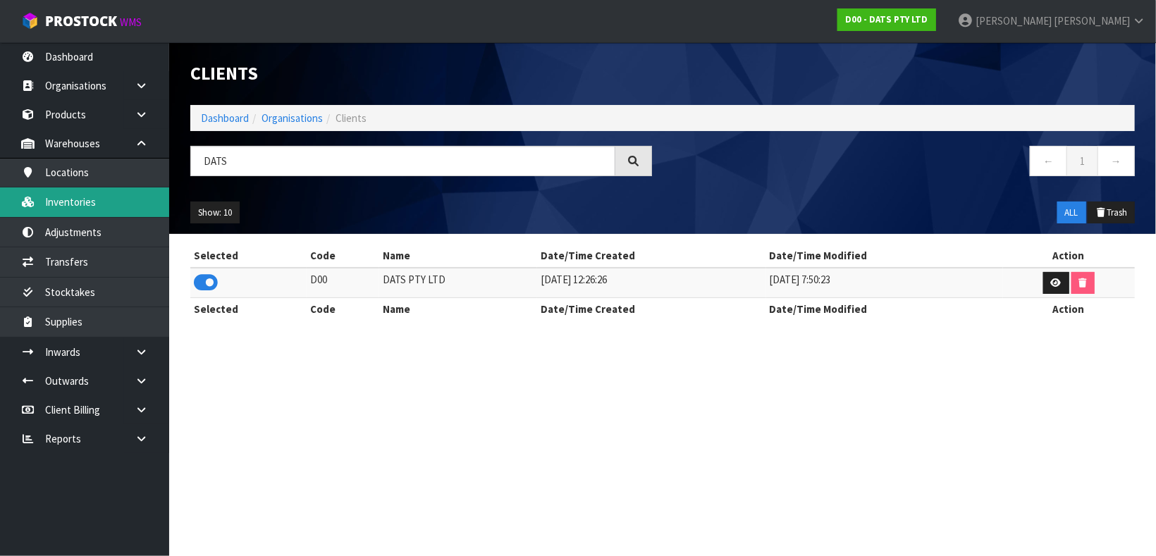
click at [95, 196] on link "Inventories" at bounding box center [84, 202] width 169 height 29
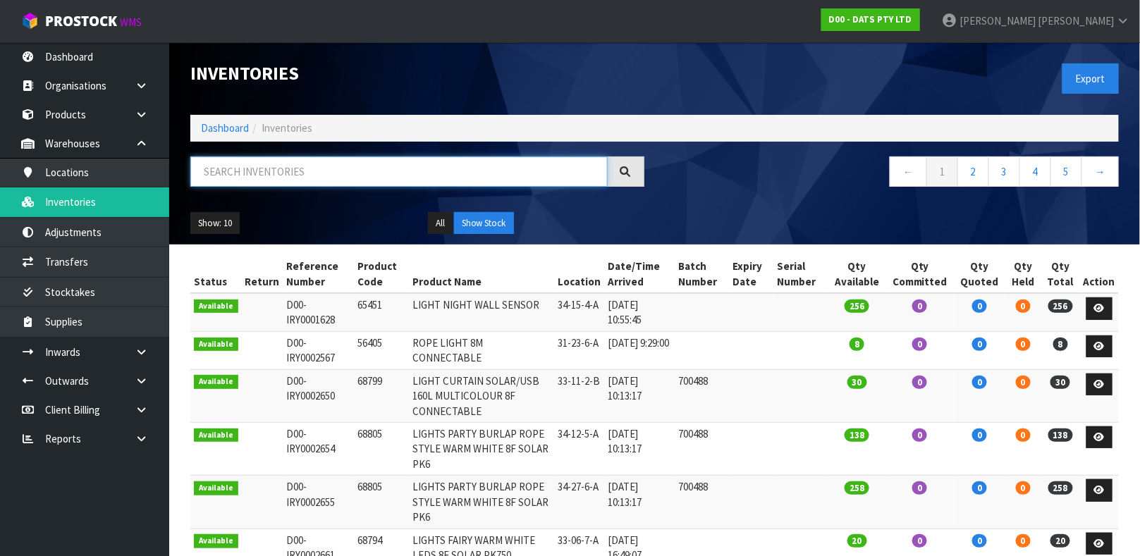
click at [324, 175] on input "text" at bounding box center [398, 172] width 417 height 30
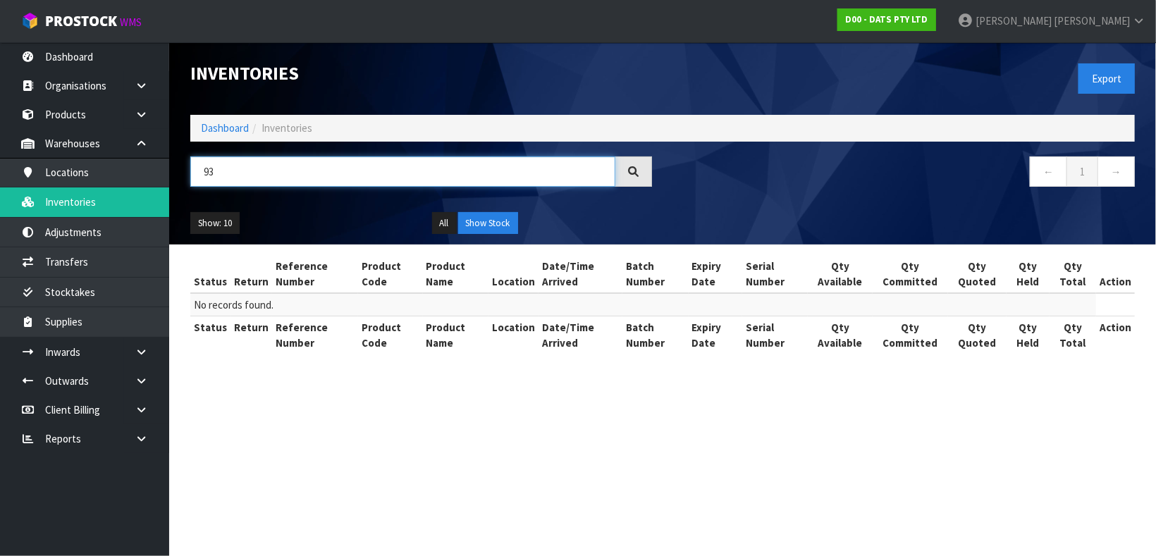
type input "9"
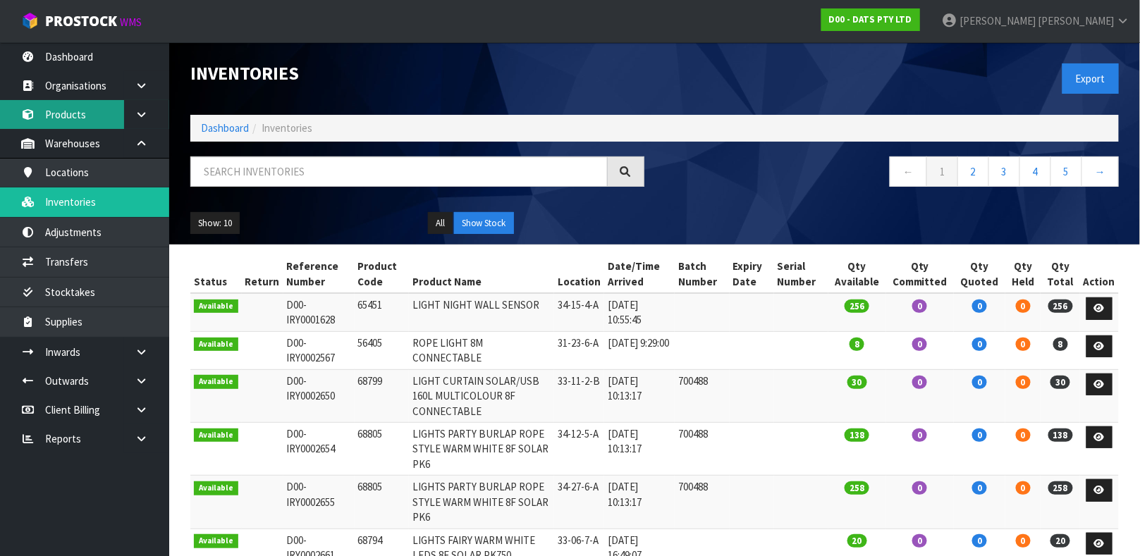
click at [49, 106] on link "Products" at bounding box center [84, 114] width 169 height 29
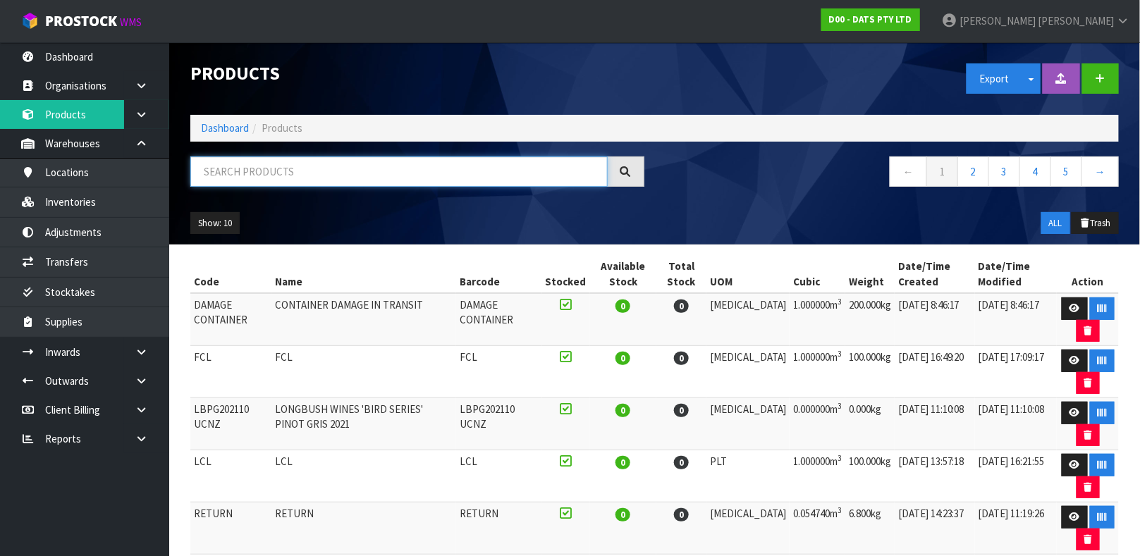
click at [295, 169] on input "text" at bounding box center [398, 172] width 417 height 30
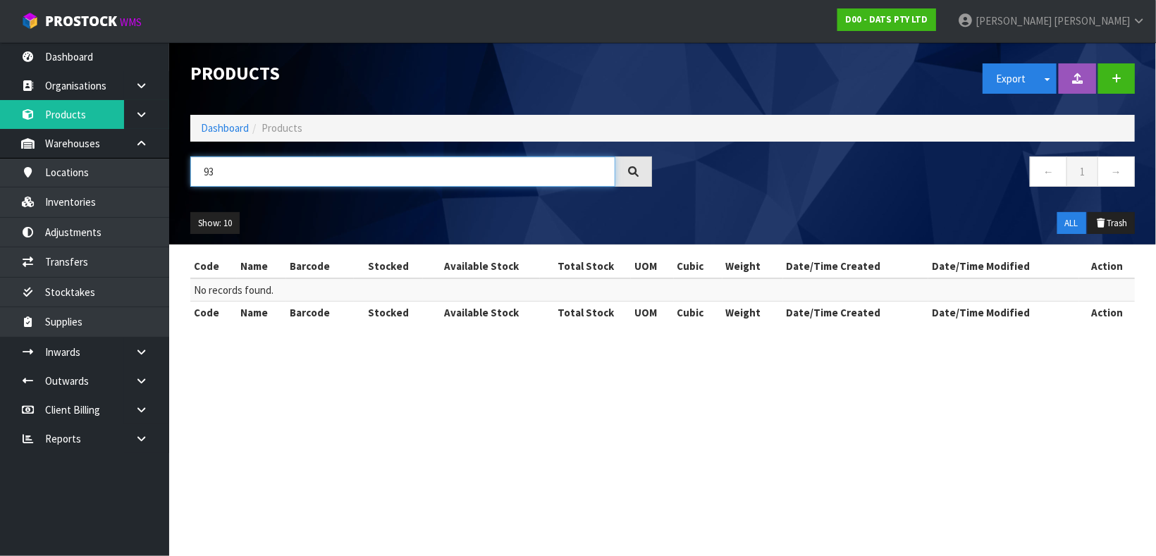
type input "9"
type input "2"
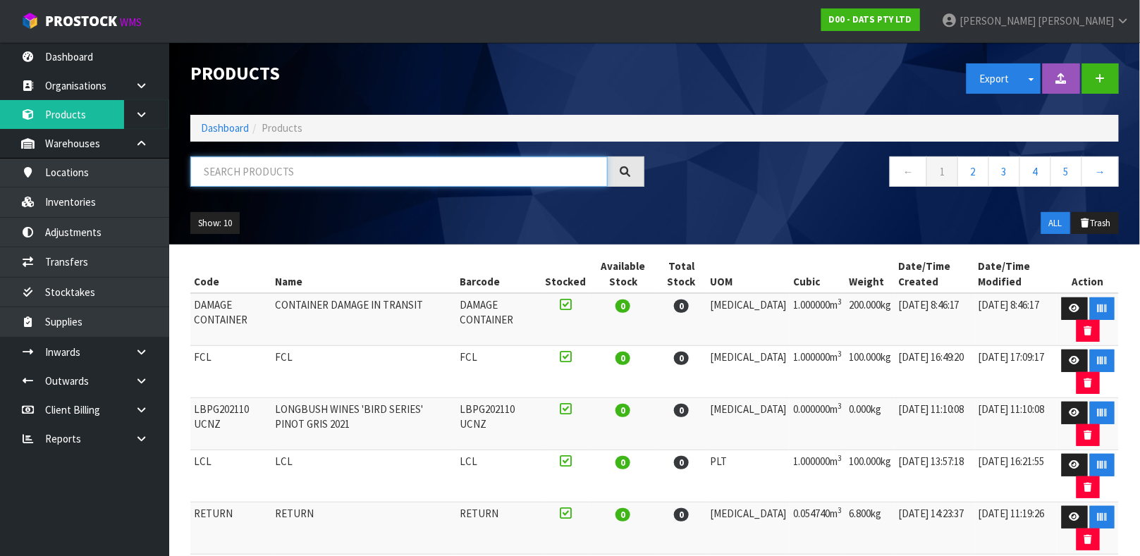
click at [295, 169] on input "text" at bounding box center [398, 172] width 417 height 30
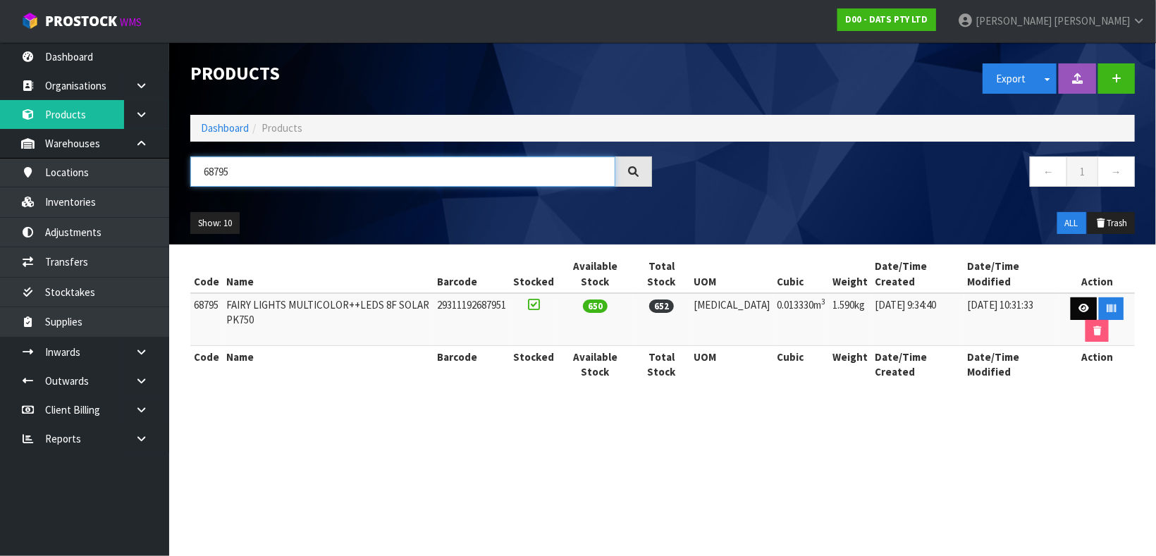
type input "68795"
click at [1079, 304] on icon at bounding box center [1084, 308] width 11 height 9
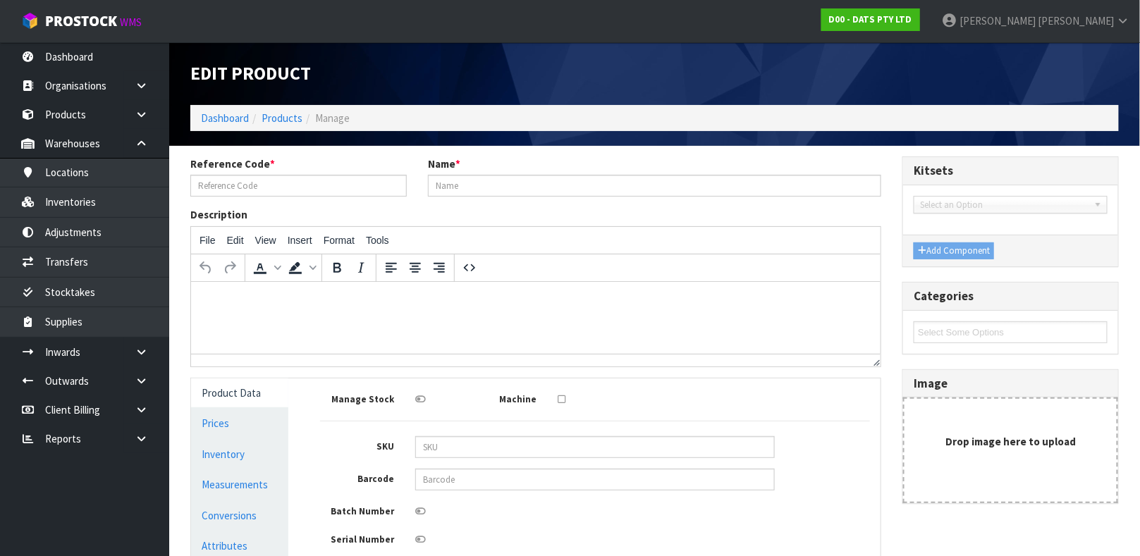
type input "68795"
type input "FAIRY LIGHTS MULTICOLOR++LEDS 8F SOLAR PK750"
type input "29311192687951"
type input "0"
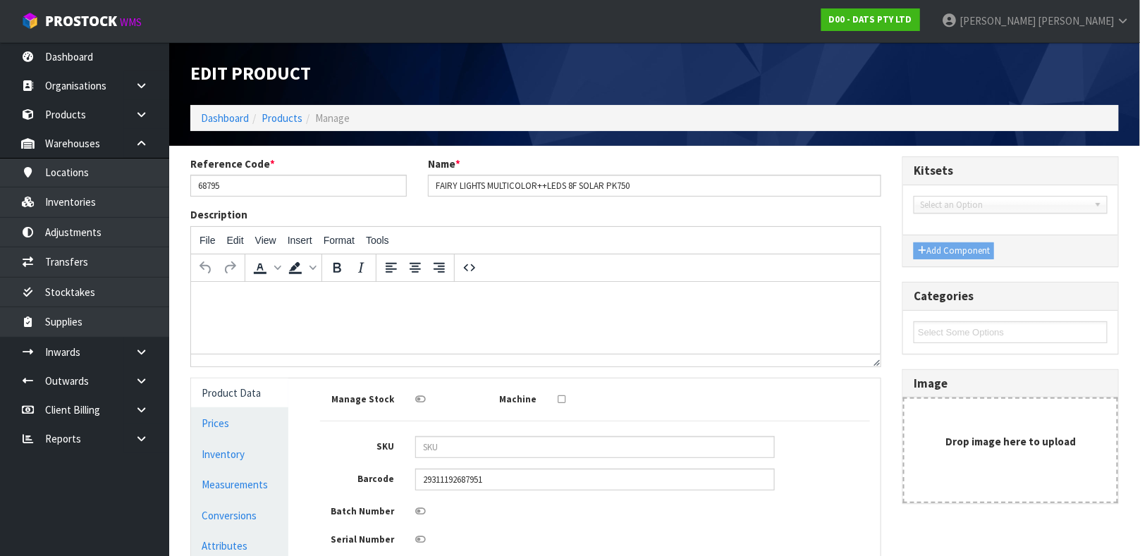
type input "0"
click at [230, 445] on link "Inventory" at bounding box center [239, 454] width 97 height 29
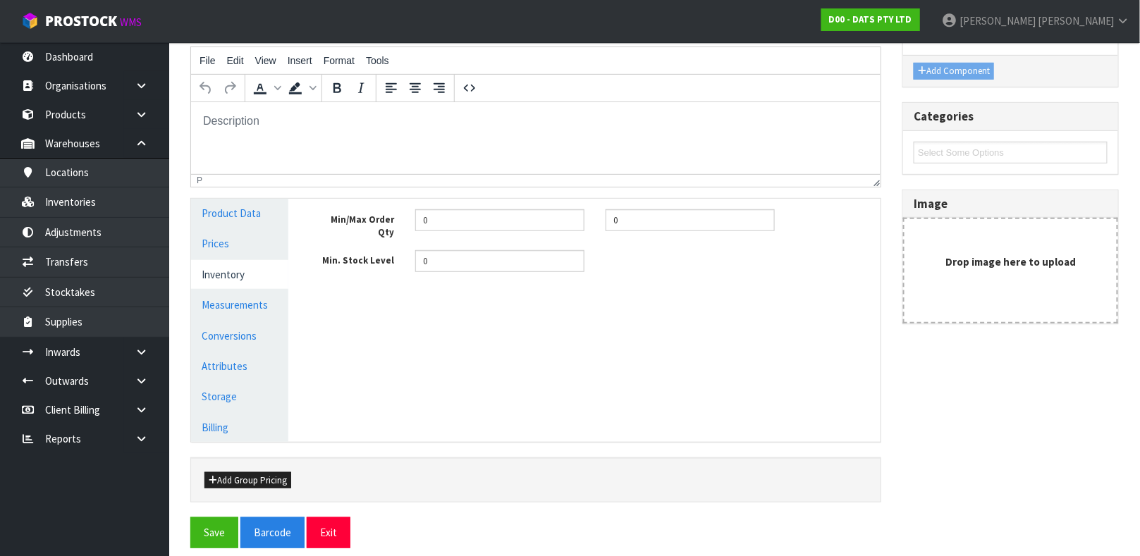
scroll to position [182, 0]
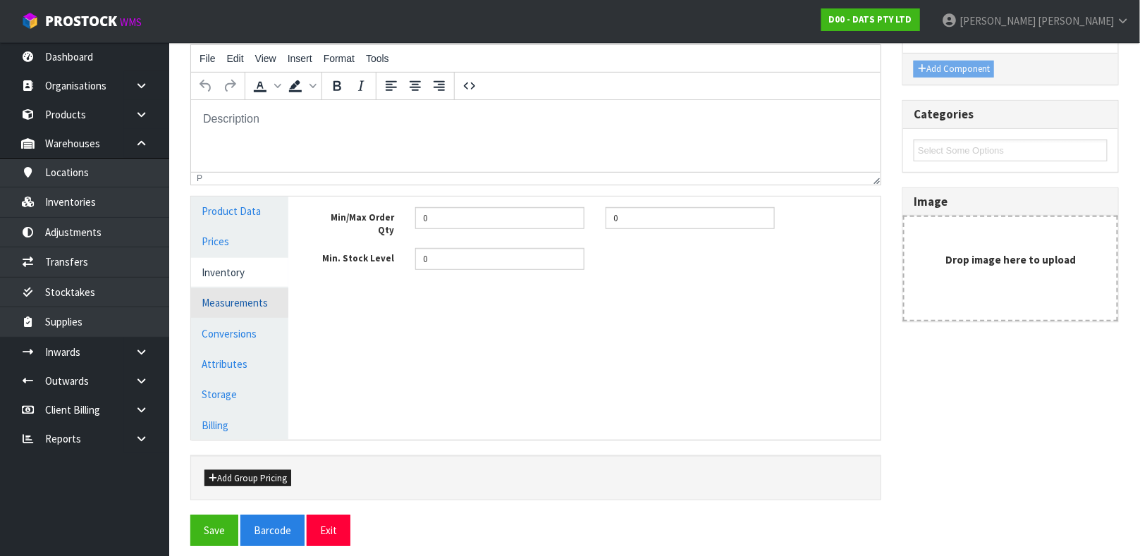
click at [231, 308] on link "Measurements" at bounding box center [239, 302] width 97 height 29
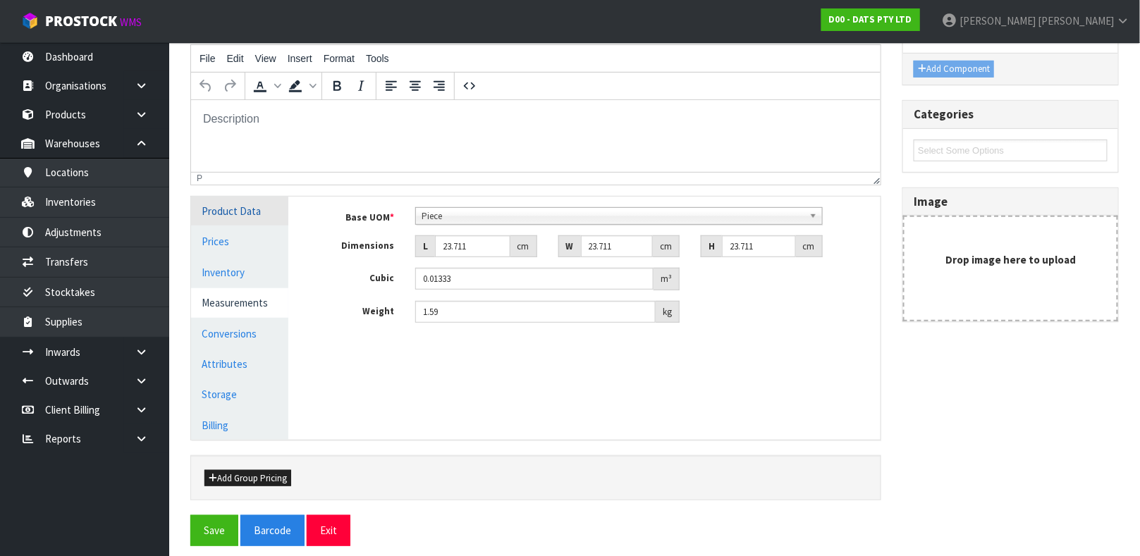
click at [245, 204] on link "Product Data" at bounding box center [239, 211] width 97 height 29
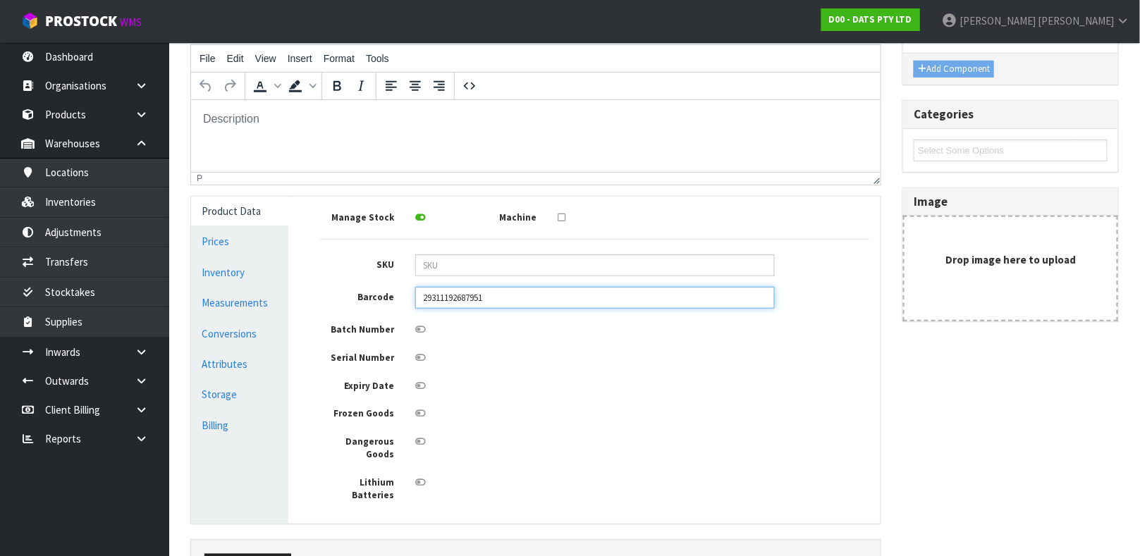
click at [527, 302] on input "29311192687951" at bounding box center [595, 298] width 360 height 22
click at [221, 267] on link "Inventory" at bounding box center [239, 272] width 97 height 29
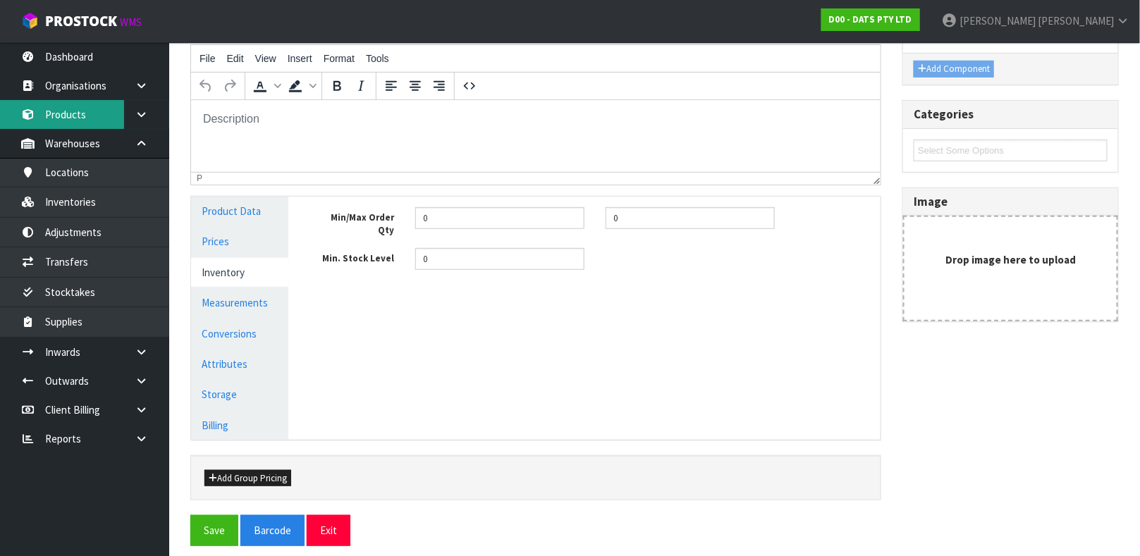
click at [77, 115] on link "Products" at bounding box center [84, 114] width 169 height 29
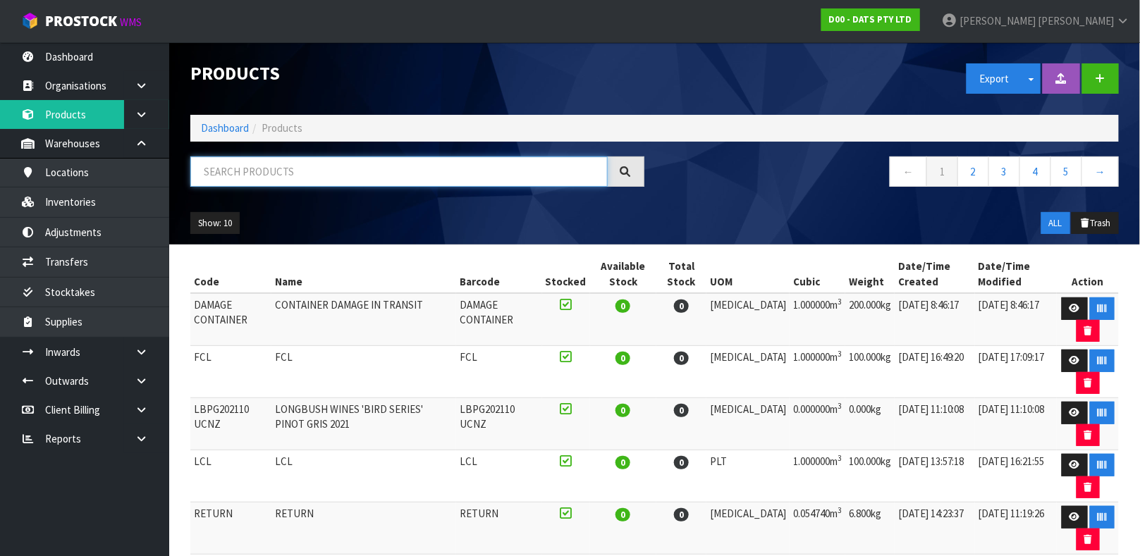
click at [384, 182] on input "text" at bounding box center [398, 172] width 417 height 30
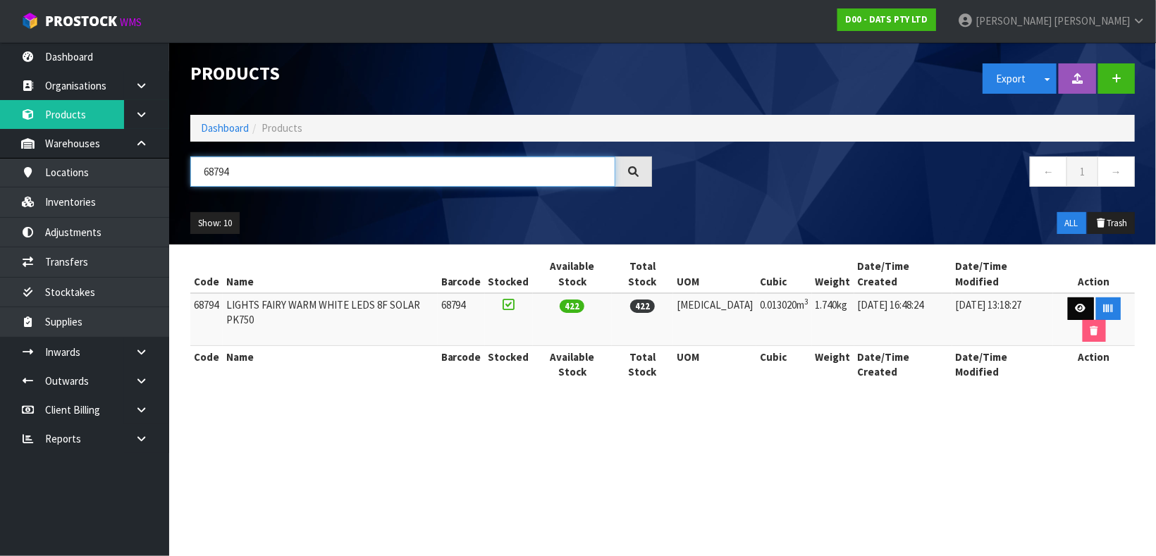
type input "68794"
click at [1068, 298] on link at bounding box center [1081, 309] width 26 height 23
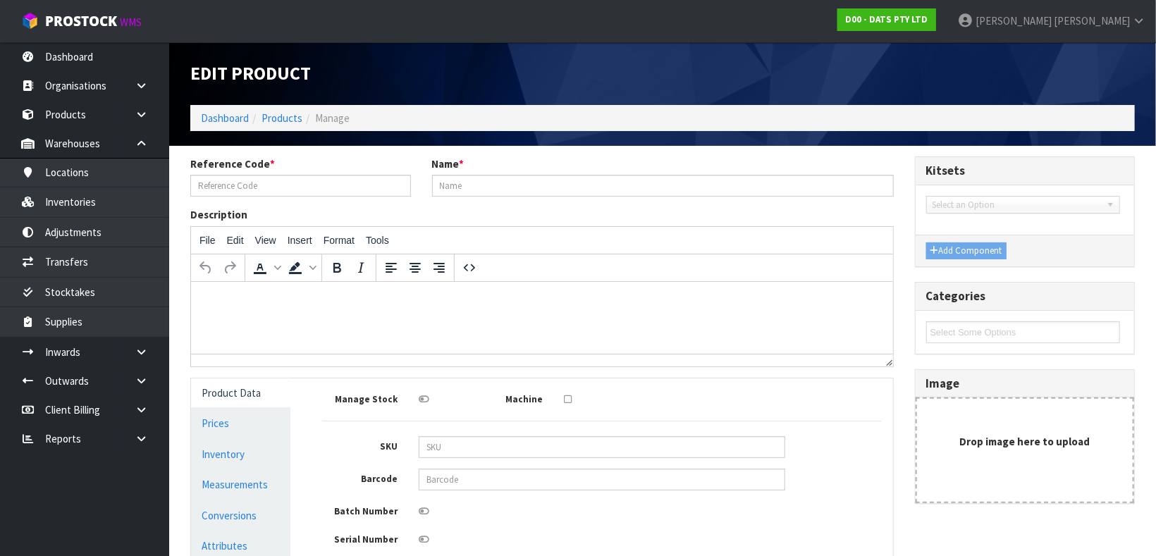
type input "68794"
type input "LIGHTS FAIRY WARM WHITE LEDS 8F SOLAR PK750"
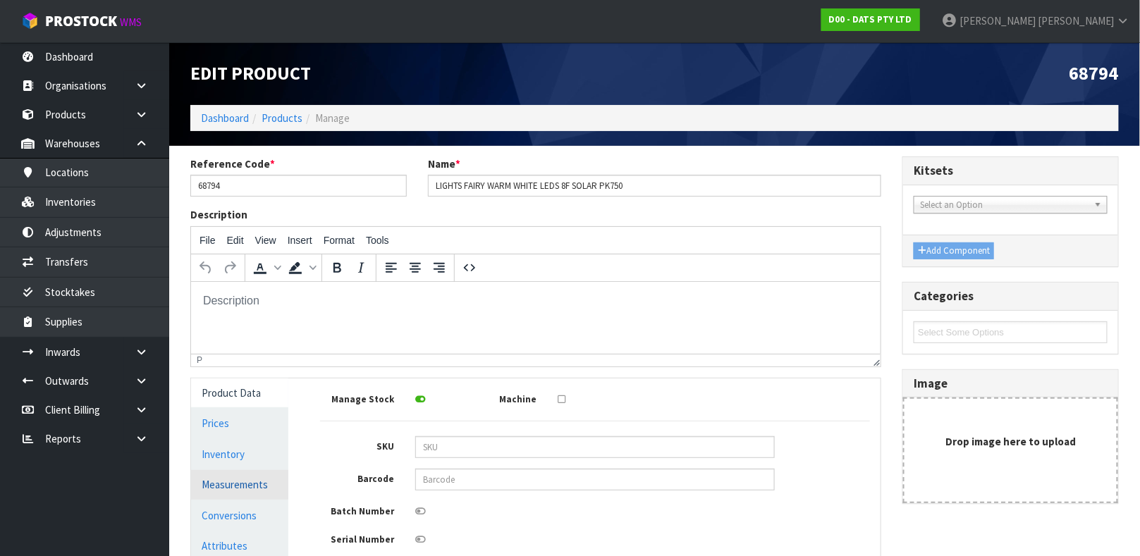
click at [219, 476] on link "Measurements" at bounding box center [239, 484] width 97 height 29
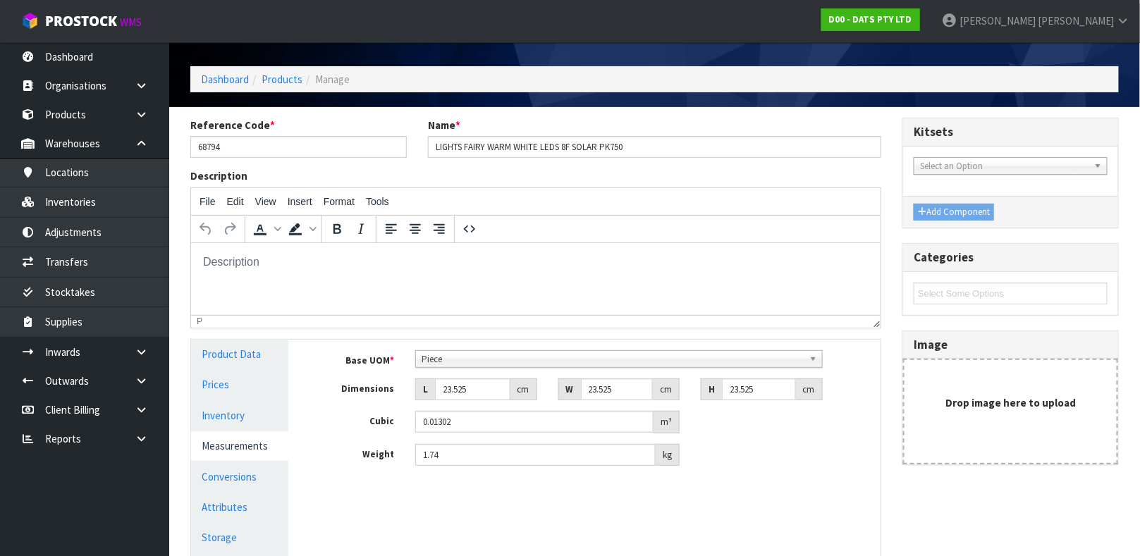
scroll to position [96, 0]
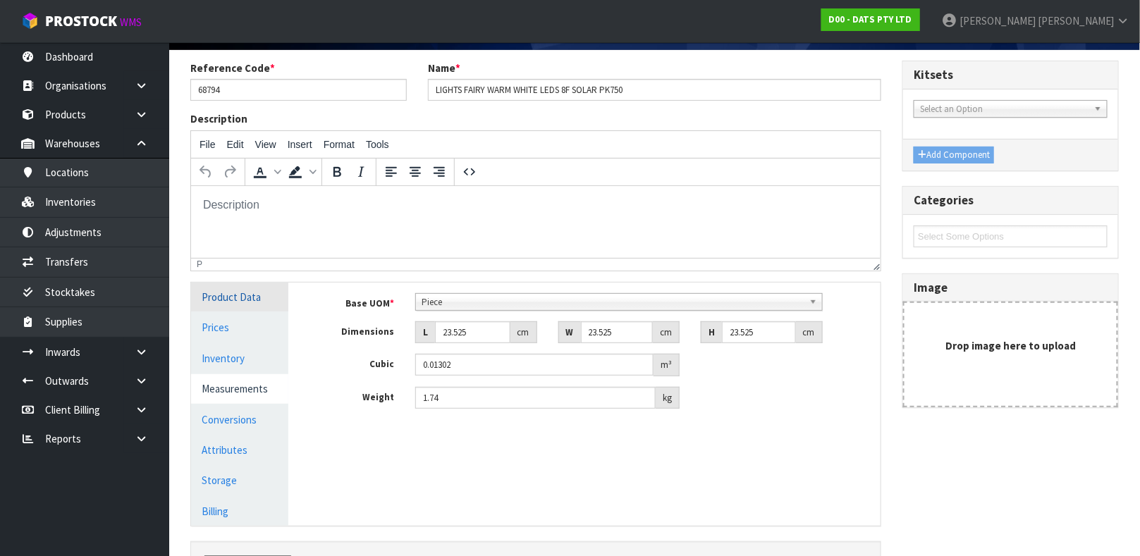
click at [204, 298] on link "Product Data" at bounding box center [239, 297] width 97 height 29
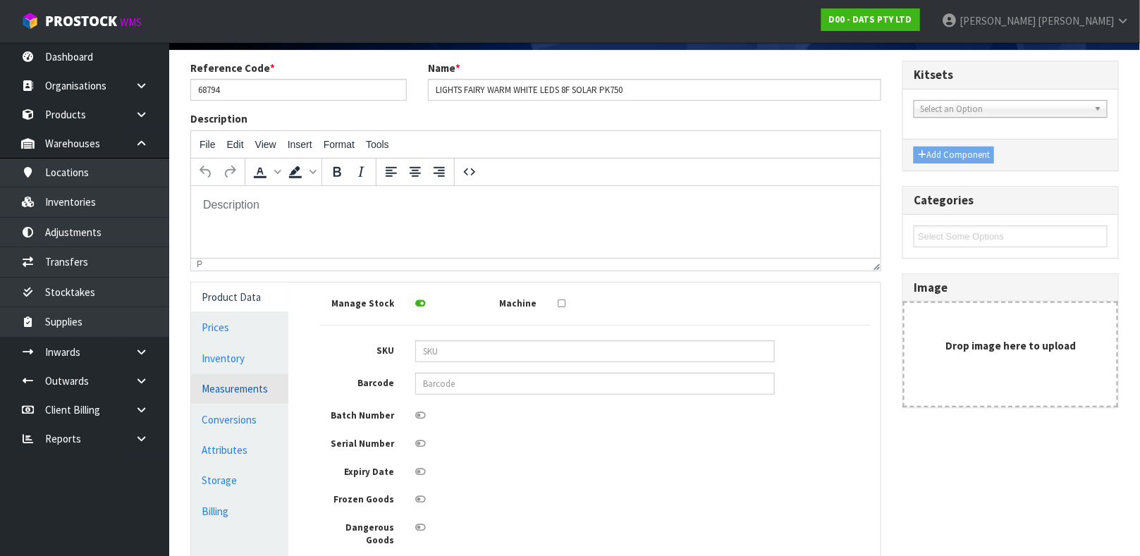
click at [243, 386] on link "Measurements" at bounding box center [239, 388] width 97 height 29
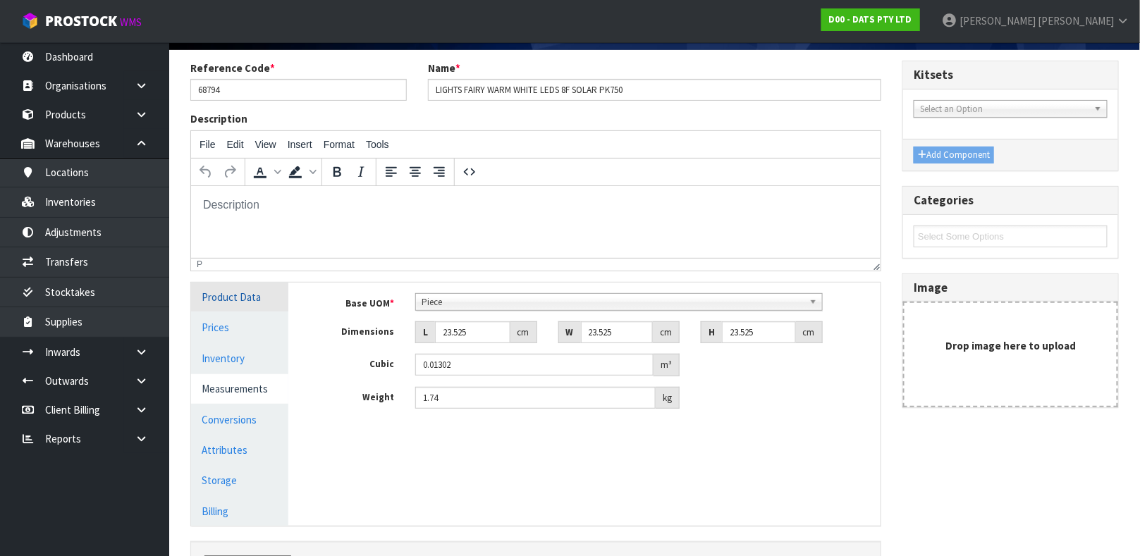
click at [264, 297] on link "Product Data" at bounding box center [239, 297] width 97 height 29
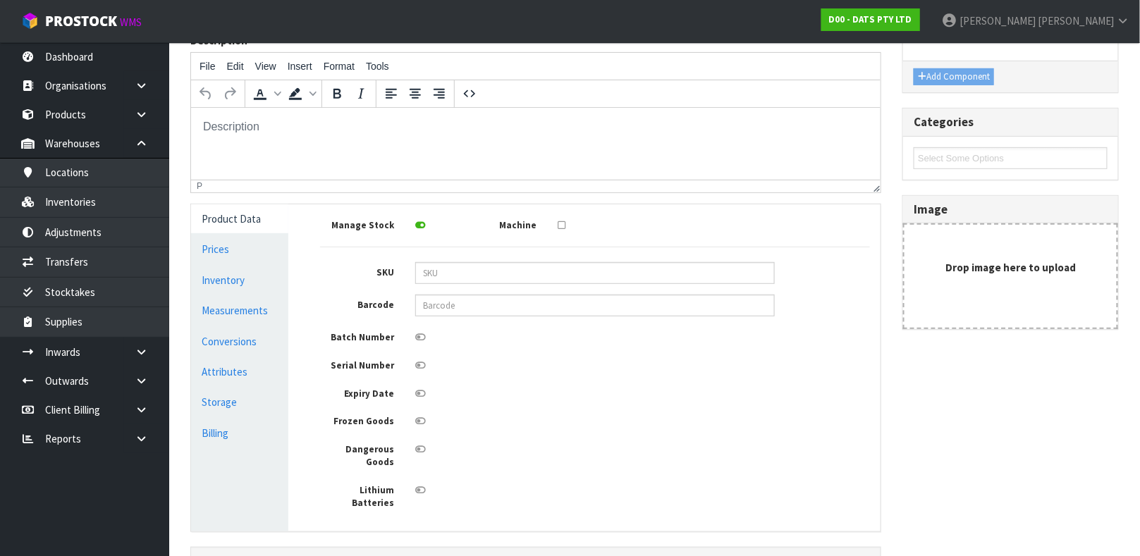
scroll to position [230, 0]
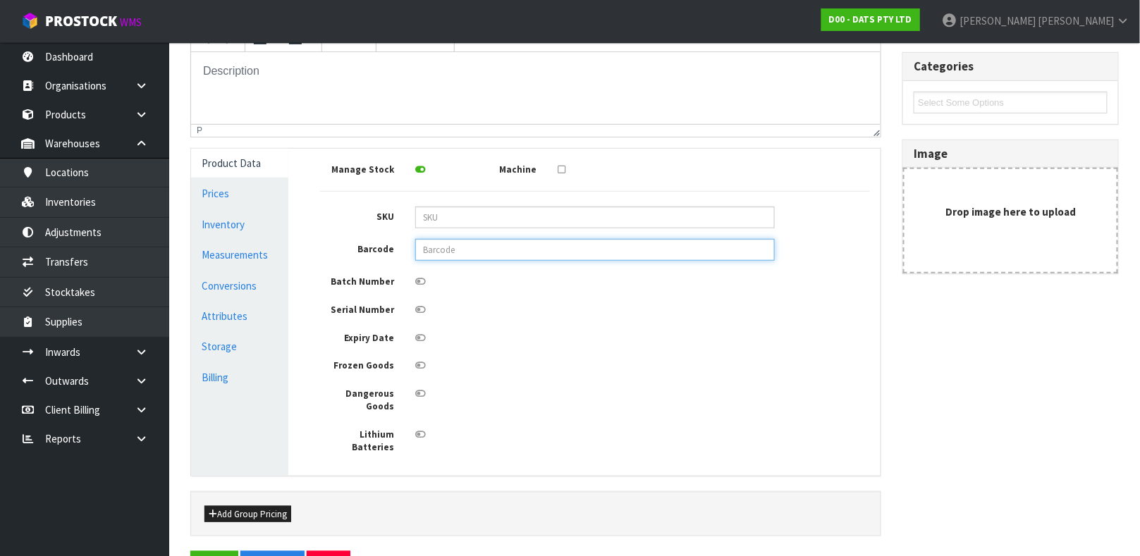
click at [589, 249] on input "text" at bounding box center [595, 250] width 360 height 22
